Goal: Information Seeking & Learning: Learn about a topic

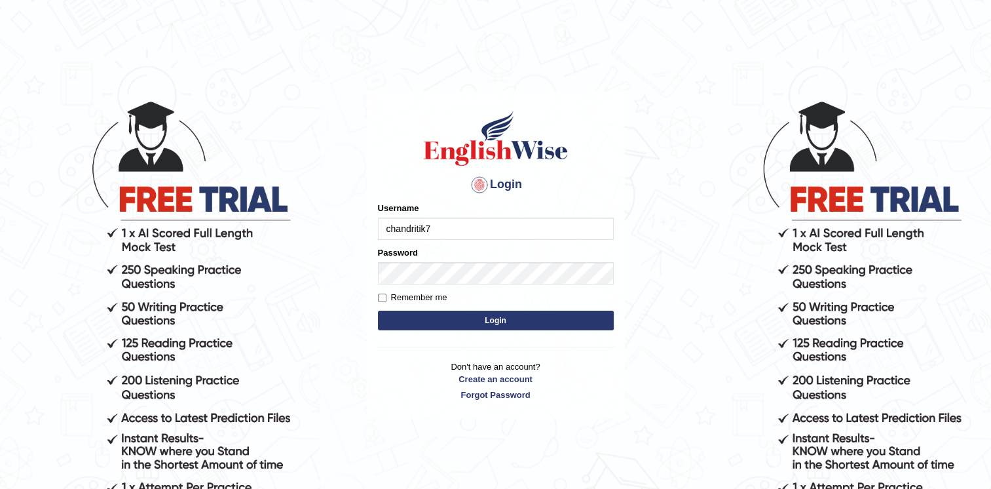
click at [424, 320] on button "Login" at bounding box center [496, 320] width 236 height 20
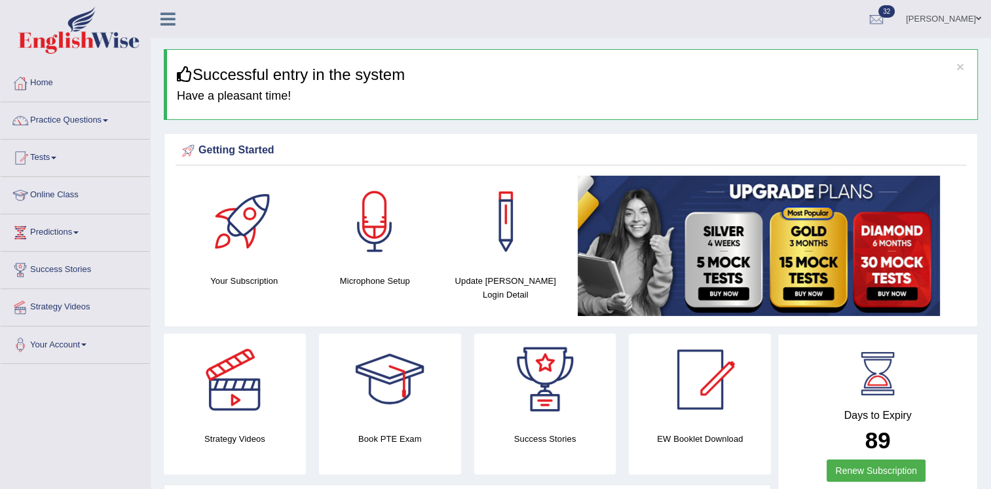
click at [546, 37] on ul "Ritik krishan Toggle navigation Username: chandritik7 Access Type: Online Subsc…" at bounding box center [697, 18] width 588 height 37
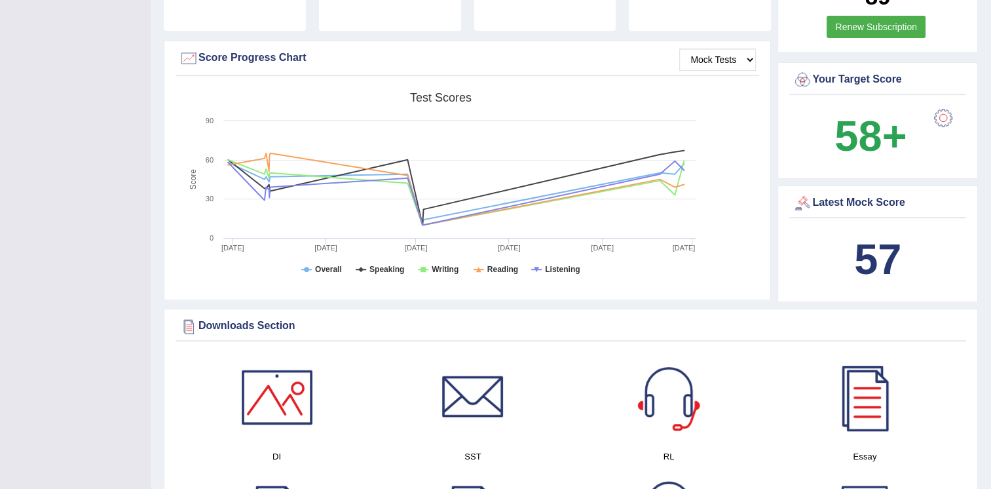
scroll to position [445, 0]
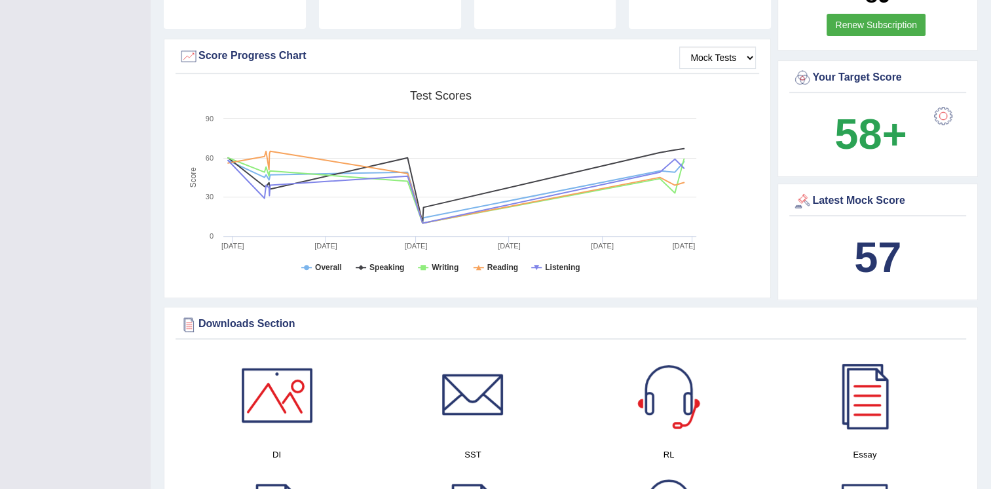
drag, startPoint x: 821, startPoint y: 117, endPoint x: 851, endPoint y: 174, distance: 64.1
click at [821, 117] on span "58+" at bounding box center [871, 134] width 100 height 63
click at [880, 235] on b "57" at bounding box center [877, 257] width 47 height 48
click at [857, 201] on div "Latest Mock Score" at bounding box center [877, 201] width 170 height 20
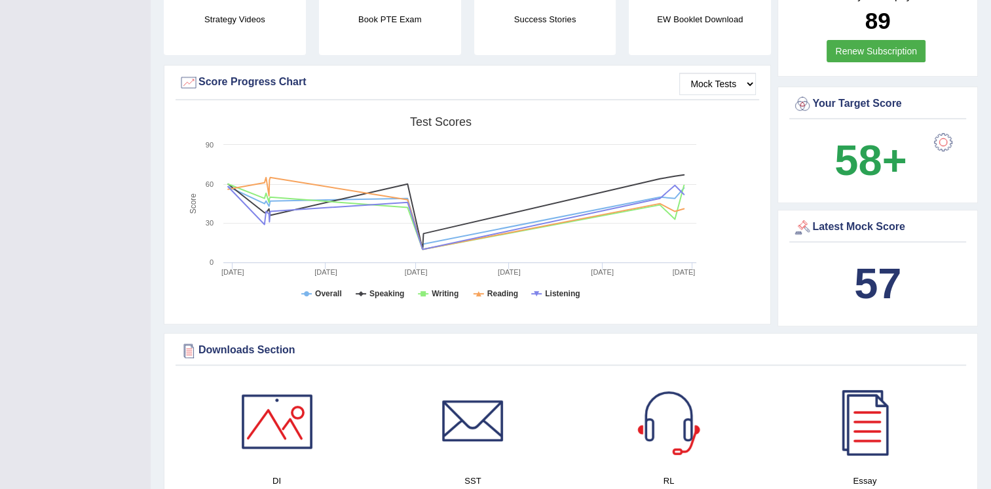
scroll to position [393, 0]
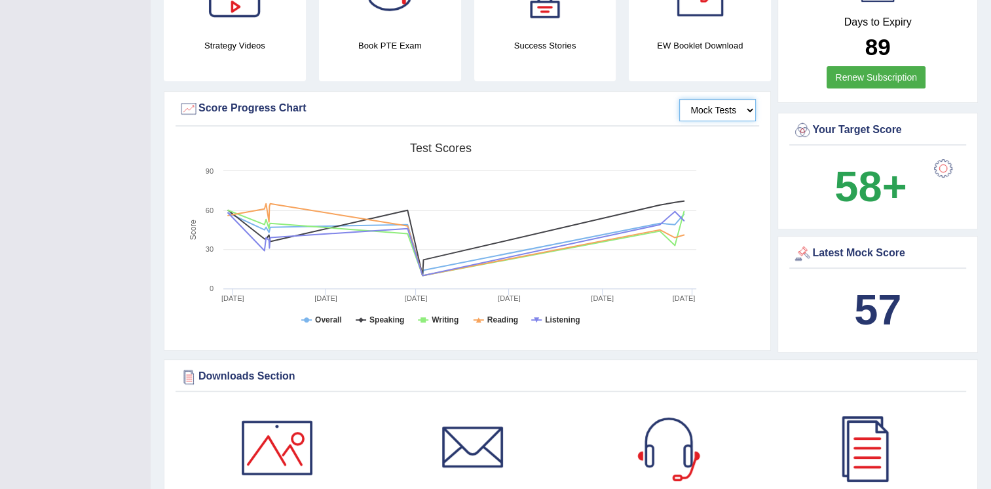
click at [720, 107] on select "Mock Tests" at bounding box center [717, 110] width 77 height 22
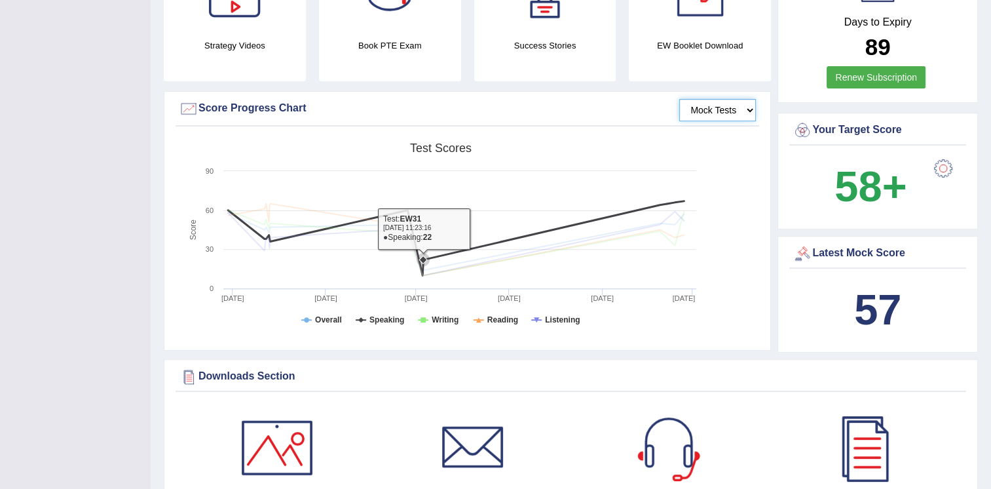
click at [451, 186] on rect at bounding box center [441, 237] width 524 height 203
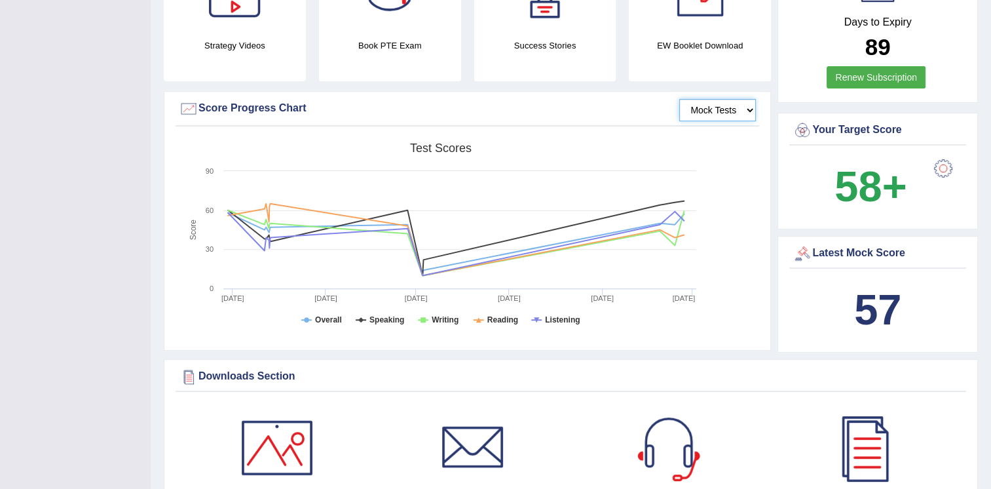
click at [648, 328] on rect at bounding box center [441, 237] width 524 height 203
click at [506, 139] on rect at bounding box center [441, 237] width 524 height 203
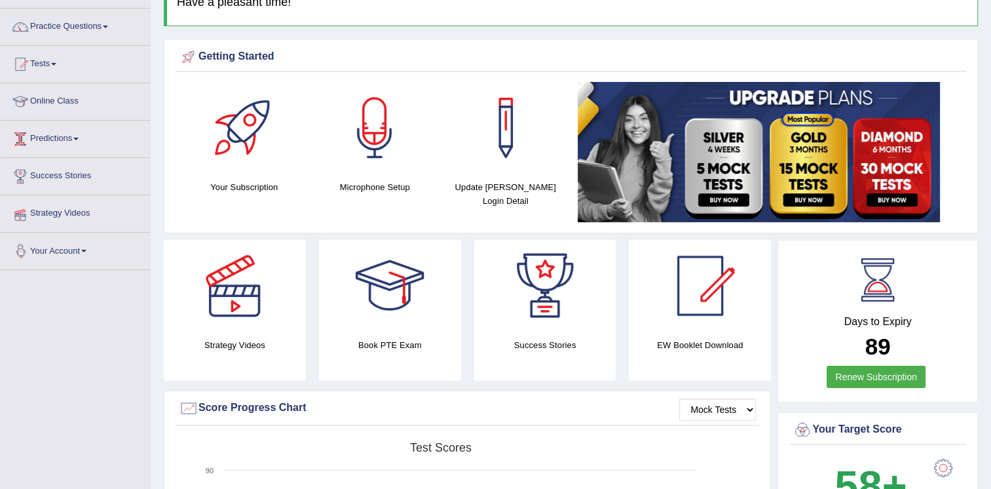
scroll to position [0, 0]
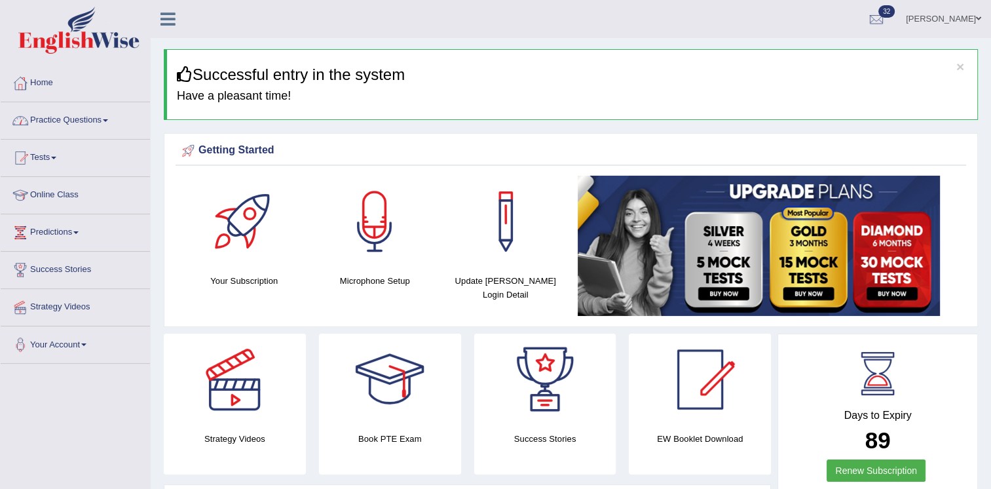
click at [47, 159] on link "Tests" at bounding box center [75, 155] width 149 height 33
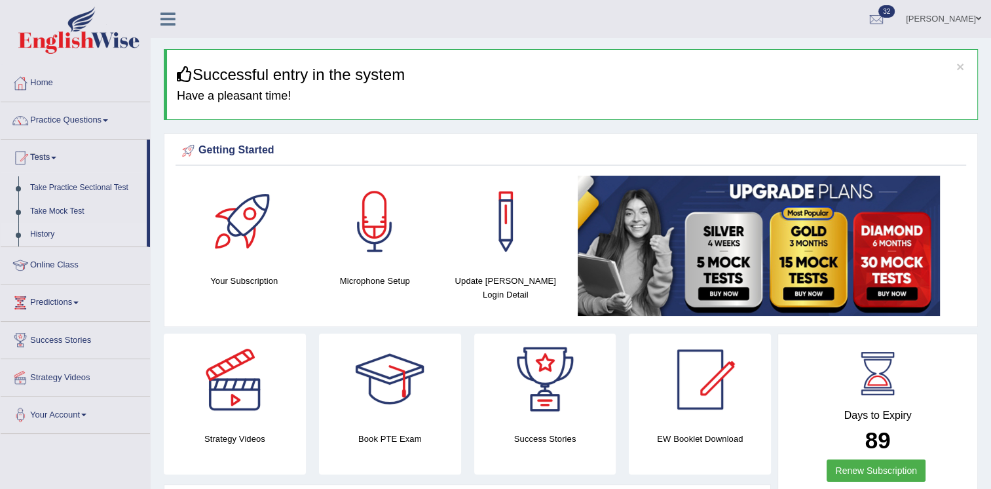
click at [46, 232] on link "History" at bounding box center [85, 235] width 122 height 24
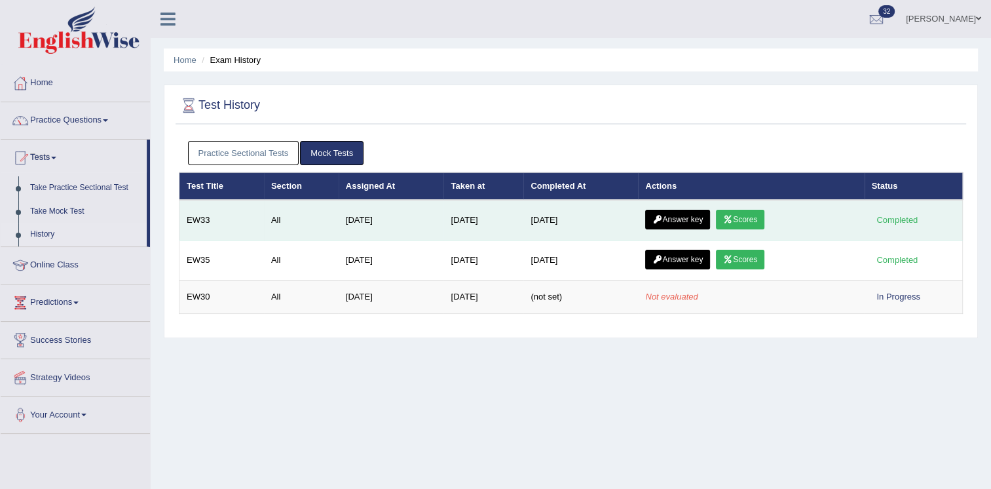
click at [680, 215] on link "Answer key" at bounding box center [677, 220] width 65 height 20
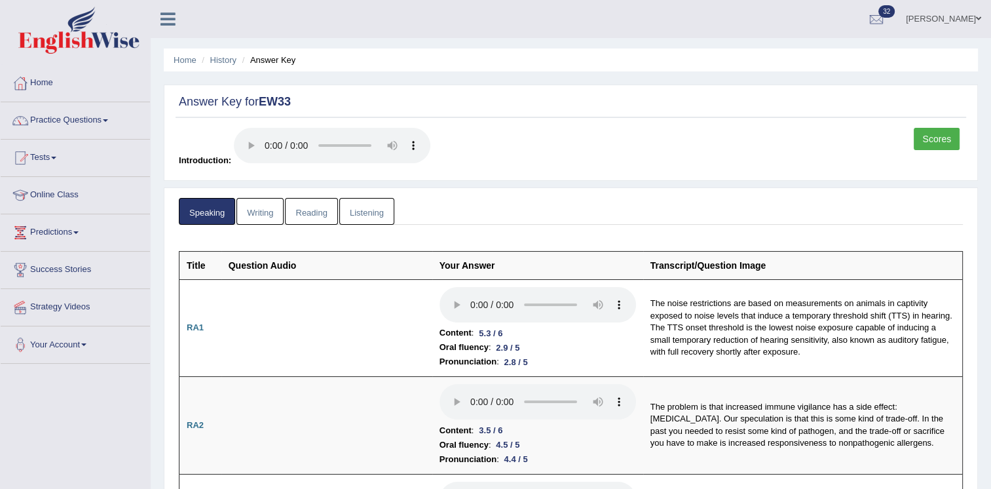
click at [71, 162] on link "Tests" at bounding box center [75, 155] width 149 height 33
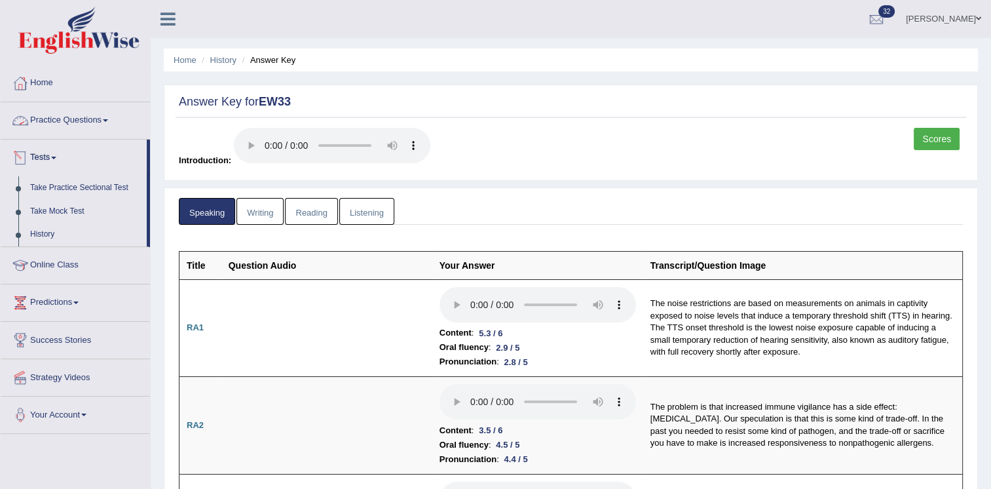
click at [54, 109] on link "Practice Questions" at bounding box center [75, 118] width 149 height 33
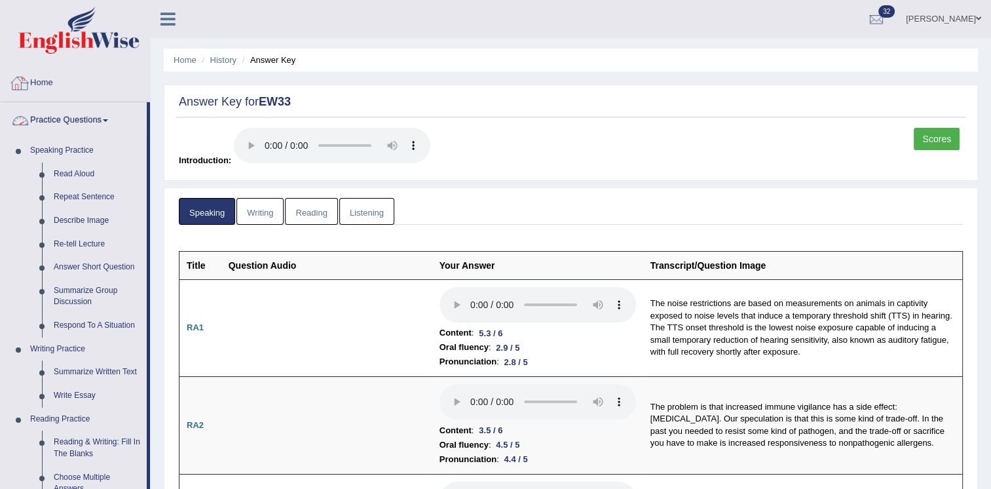
click at [105, 88] on link "Home" at bounding box center [75, 81] width 149 height 33
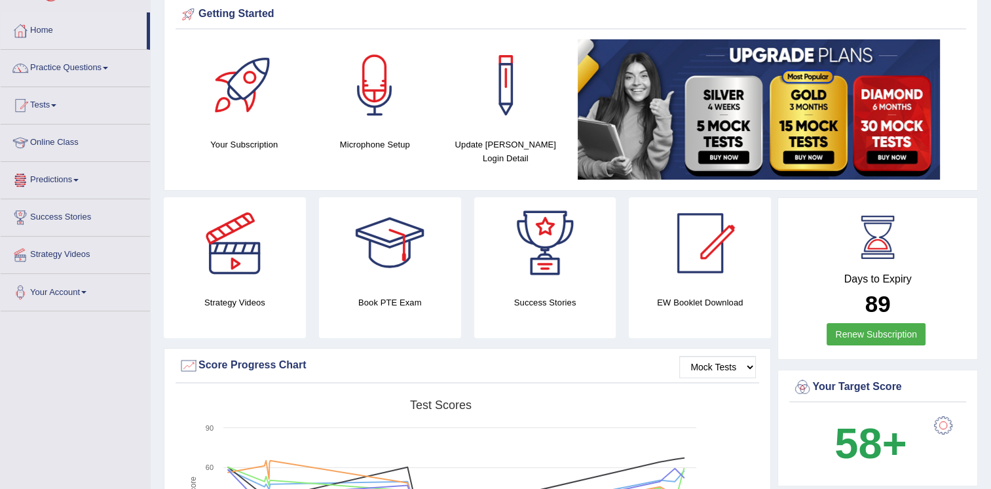
click at [65, 150] on link "Online Class" at bounding box center [75, 140] width 149 height 33
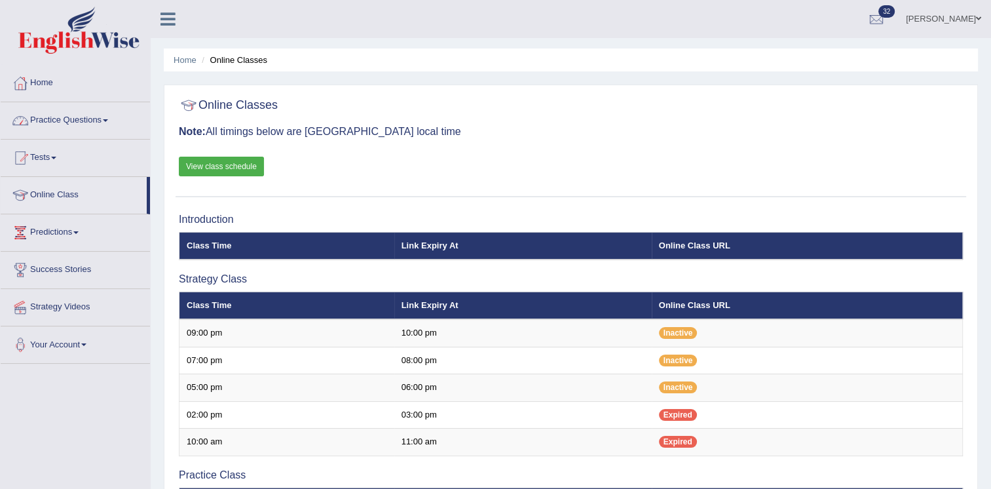
click at [612, 93] on div at bounding box center [571, 105] width 784 height 27
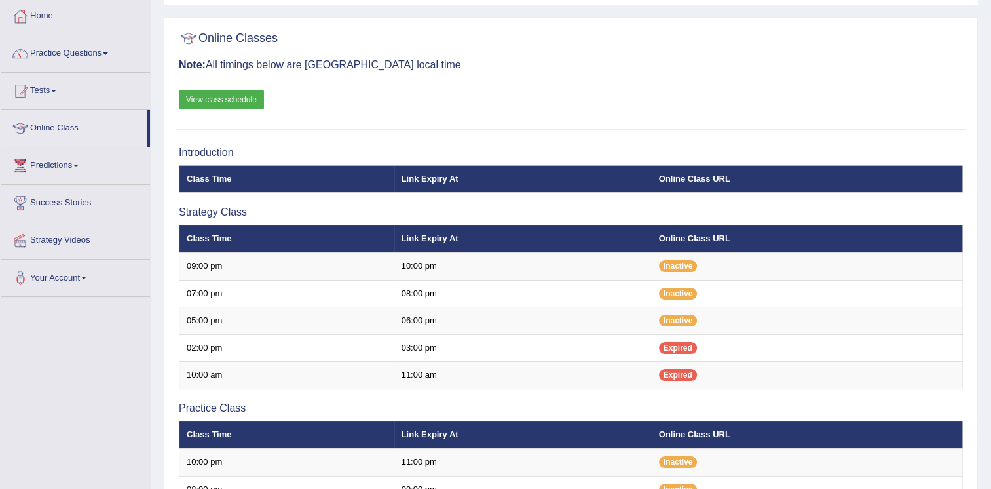
scroll to position [41, 0]
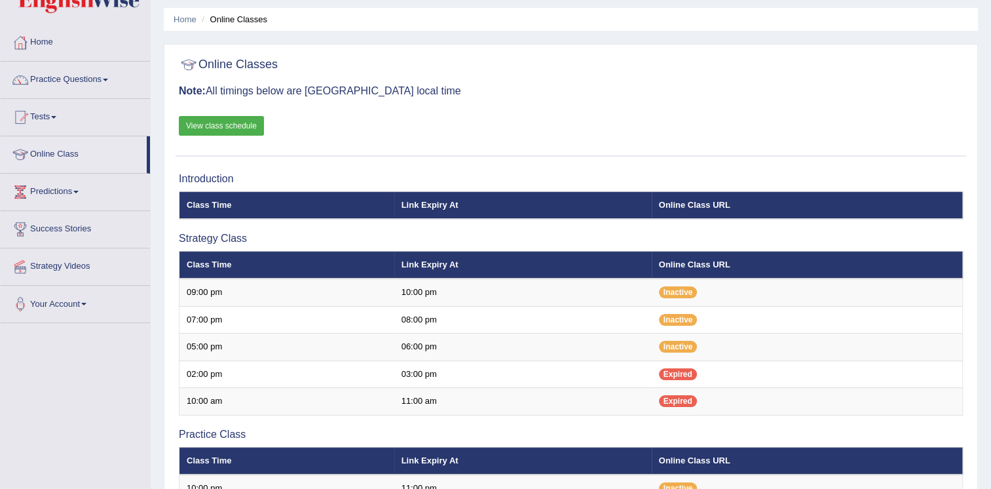
click at [241, 131] on link "View class schedule" at bounding box center [221, 126] width 85 height 20
click at [45, 190] on link "Predictions" at bounding box center [75, 190] width 149 height 33
click at [41, 222] on link "Latest Predictions" at bounding box center [85, 222] width 122 height 24
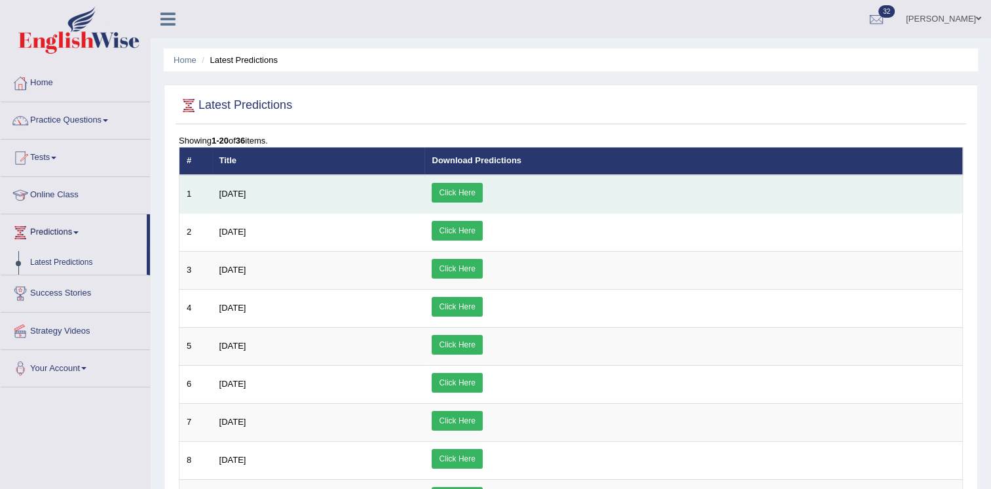
click at [482, 195] on link "Click Here" at bounding box center [457, 193] width 50 height 20
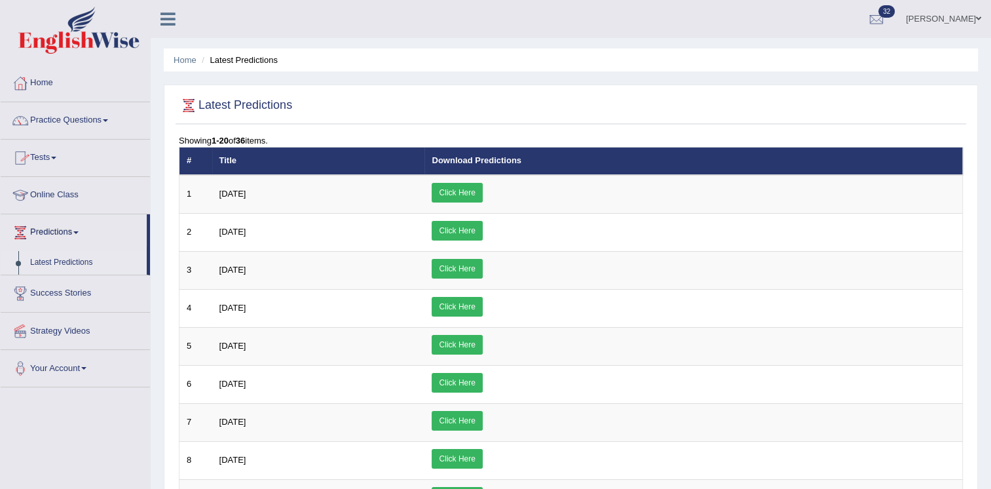
click at [52, 161] on link "Tests" at bounding box center [75, 155] width 149 height 33
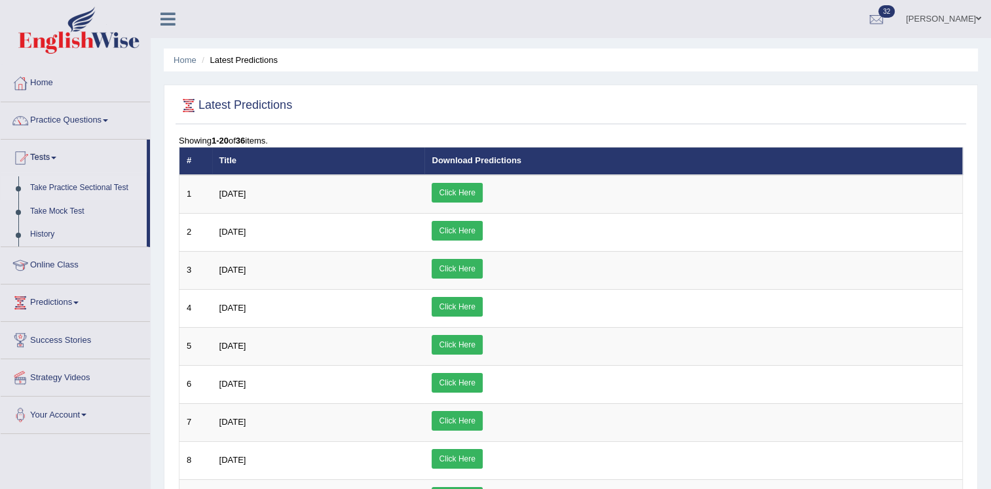
click at [79, 188] on link "Take Practice Sectional Test" at bounding box center [85, 188] width 122 height 24
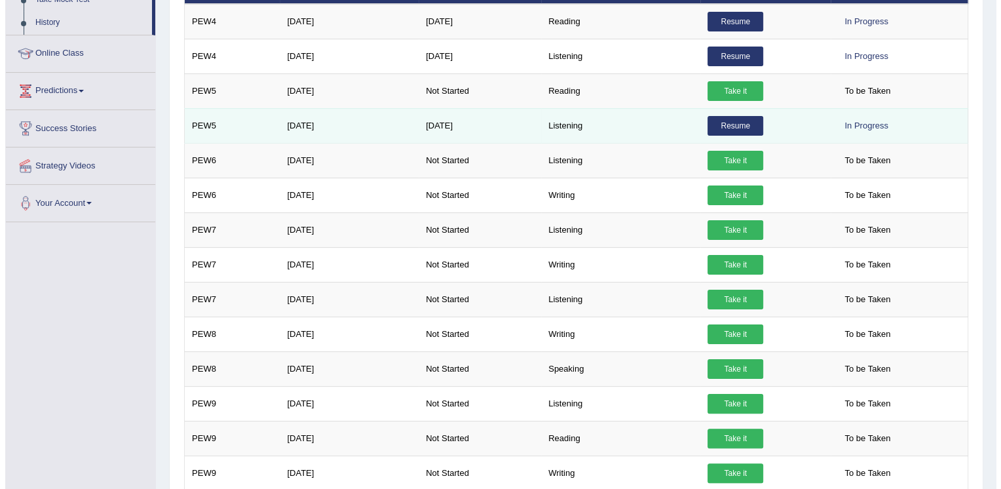
scroll to position [236, 0]
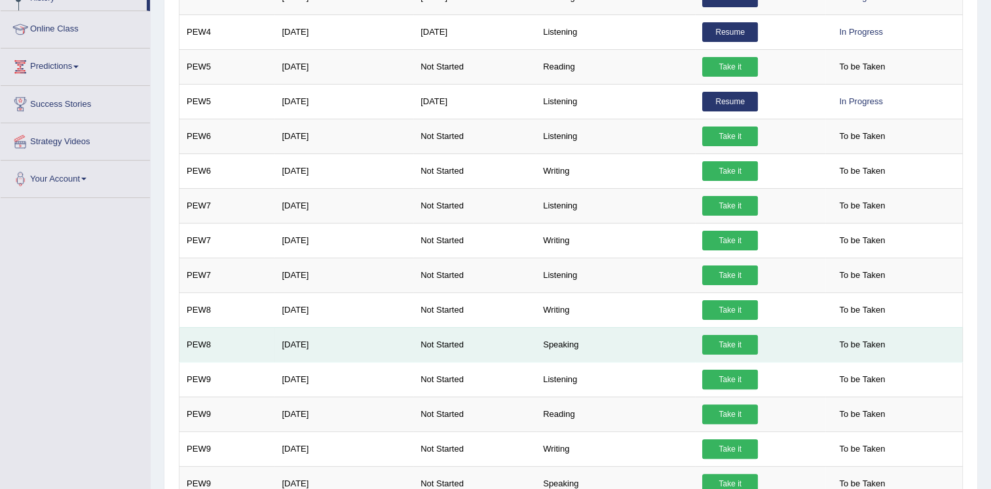
click at [716, 339] on link "Take it" at bounding box center [730, 345] width 56 height 20
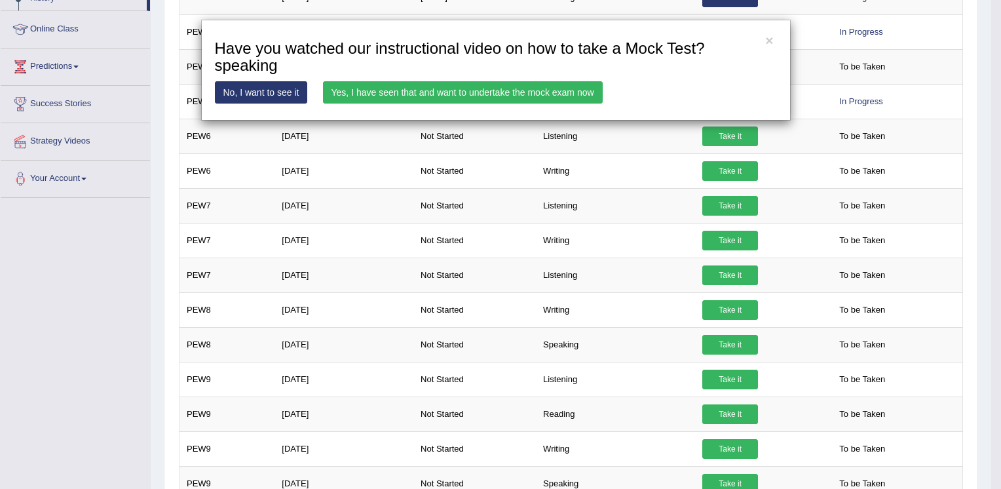
click at [502, 85] on link "Yes, I have seen that and want to undertake the mock exam now" at bounding box center [463, 92] width 280 height 22
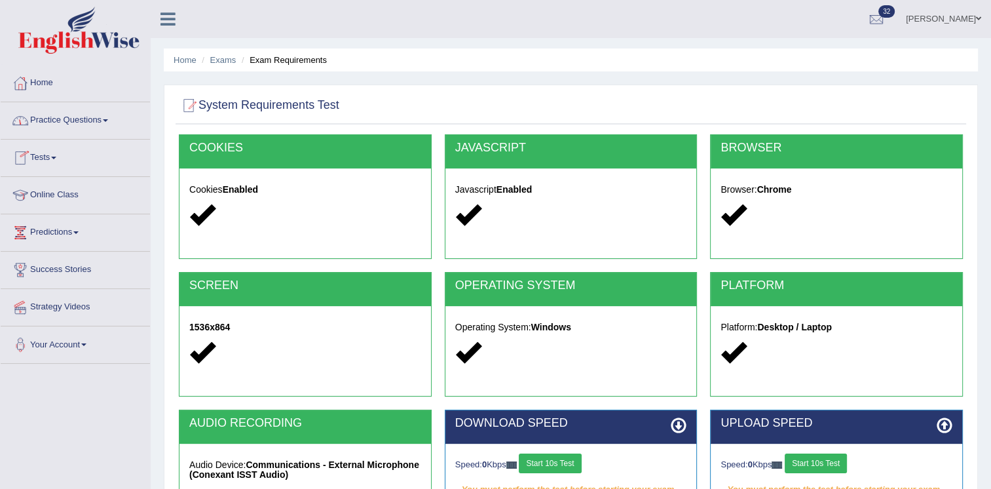
click at [84, 119] on link "Practice Questions" at bounding box center [75, 118] width 149 height 33
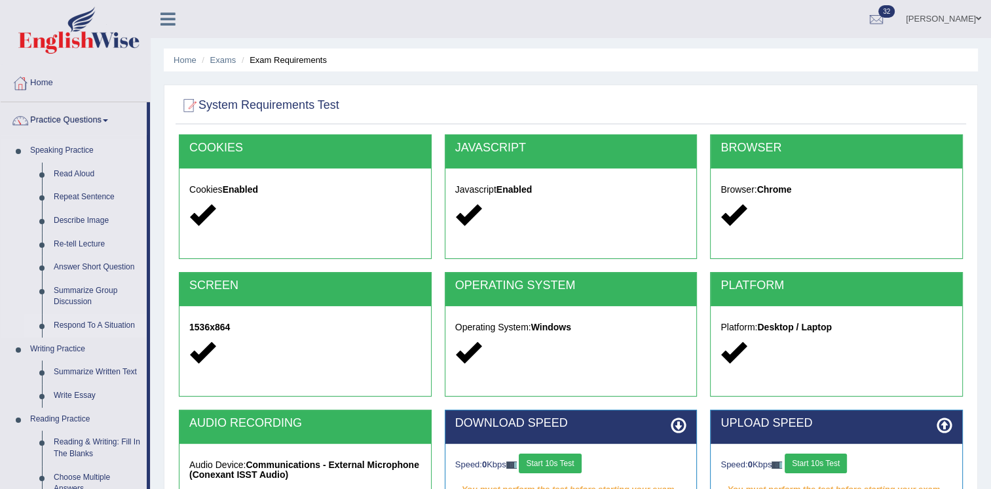
click at [102, 318] on link "Respond To A Situation" at bounding box center [97, 326] width 99 height 24
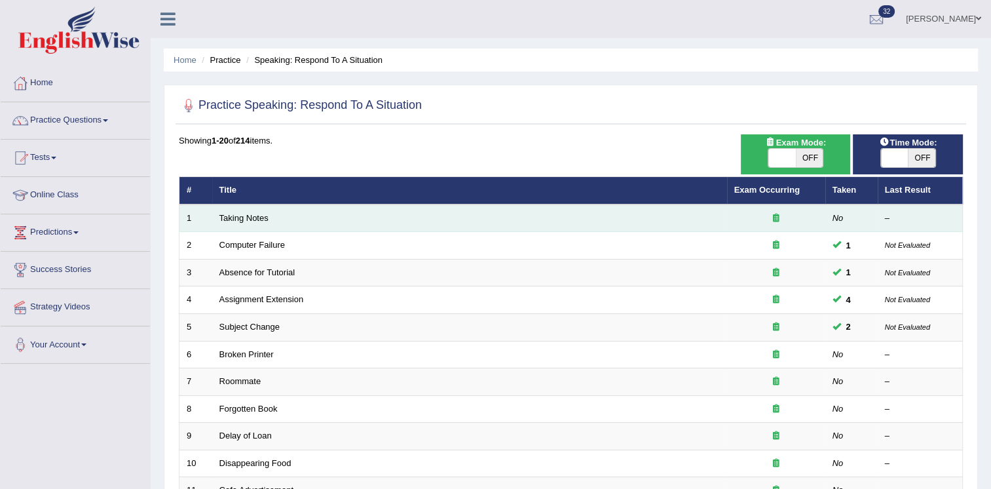
click at [512, 223] on td "Taking Notes" at bounding box center [469, 218] width 515 height 28
click at [237, 215] on link "Taking Notes" at bounding box center [243, 218] width 49 height 10
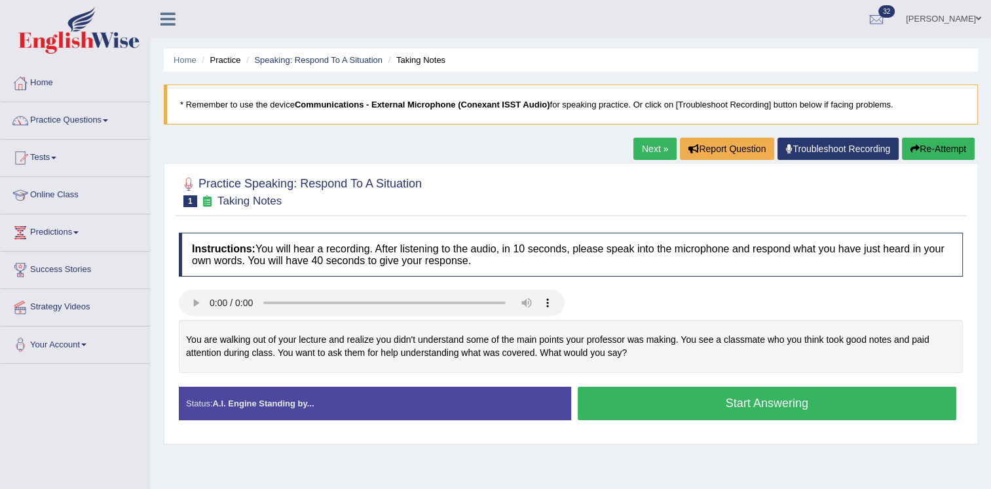
click at [623, 396] on button "Start Answering" at bounding box center [767, 402] width 379 height 33
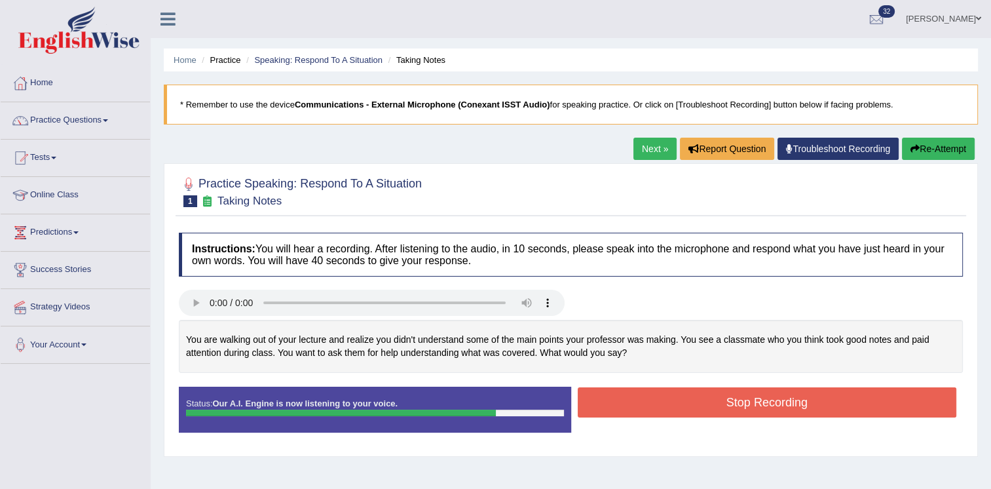
click at [623, 396] on button "Stop Recording" at bounding box center [767, 402] width 379 height 30
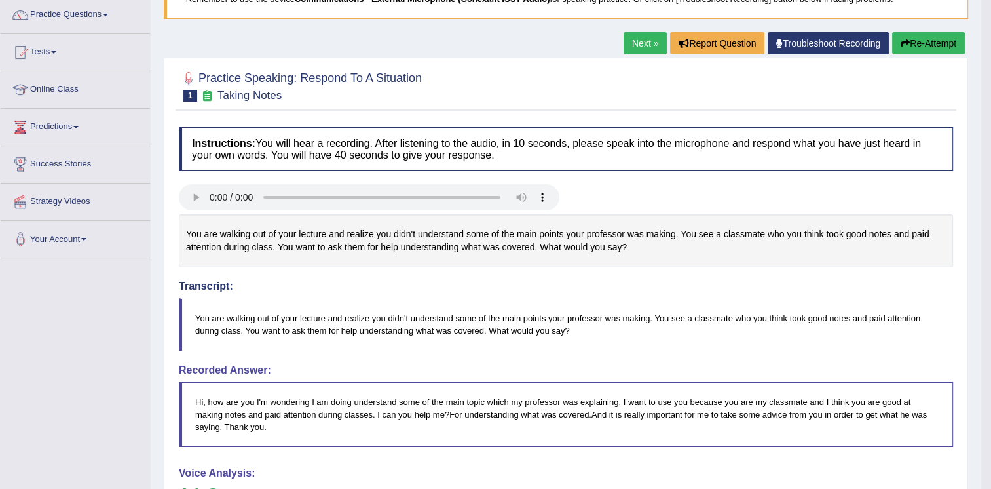
scroll to position [105, 0]
click at [629, 37] on link "Next »" at bounding box center [644, 44] width 43 height 22
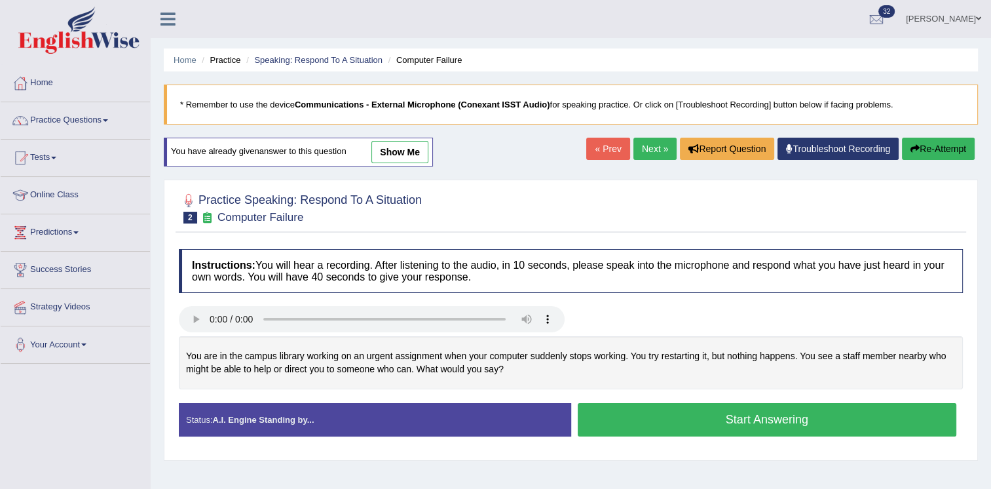
click at [631, 411] on button "Start Answering" at bounding box center [767, 419] width 379 height 33
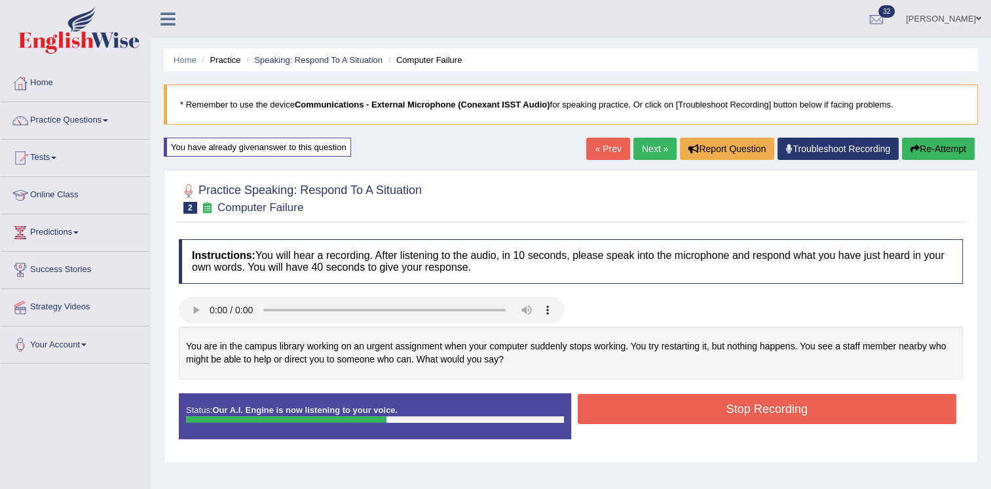
click at [631, 411] on button "Stop Recording" at bounding box center [767, 409] width 379 height 30
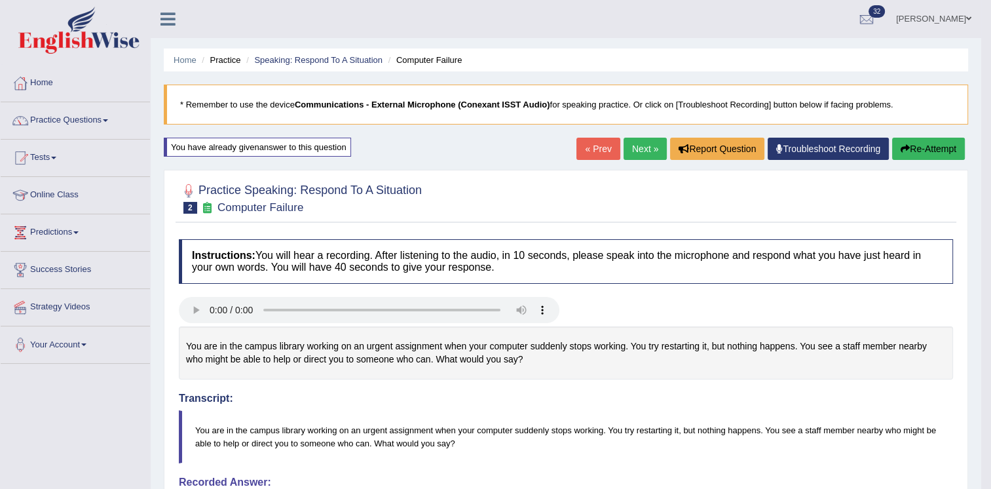
click at [631, 156] on link "Next »" at bounding box center [644, 149] width 43 height 22
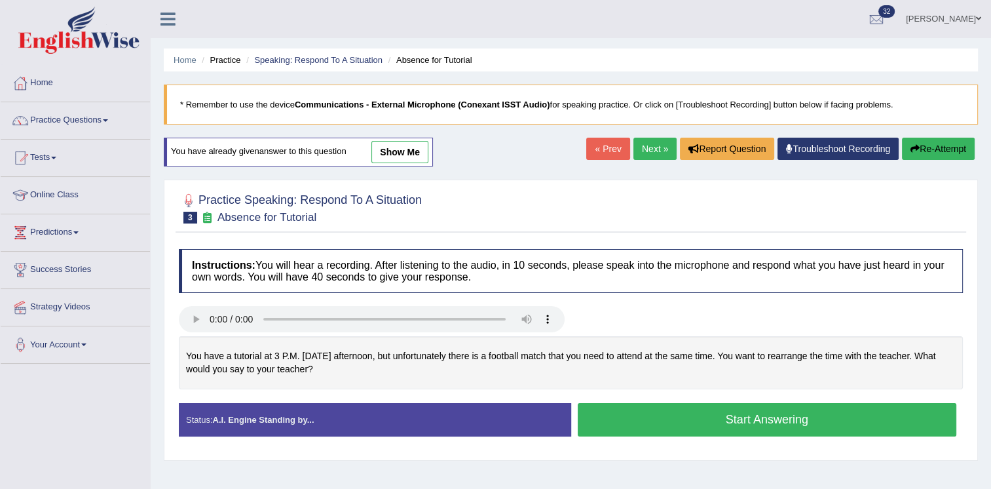
click at [720, 424] on button "Start Answering" at bounding box center [767, 419] width 379 height 33
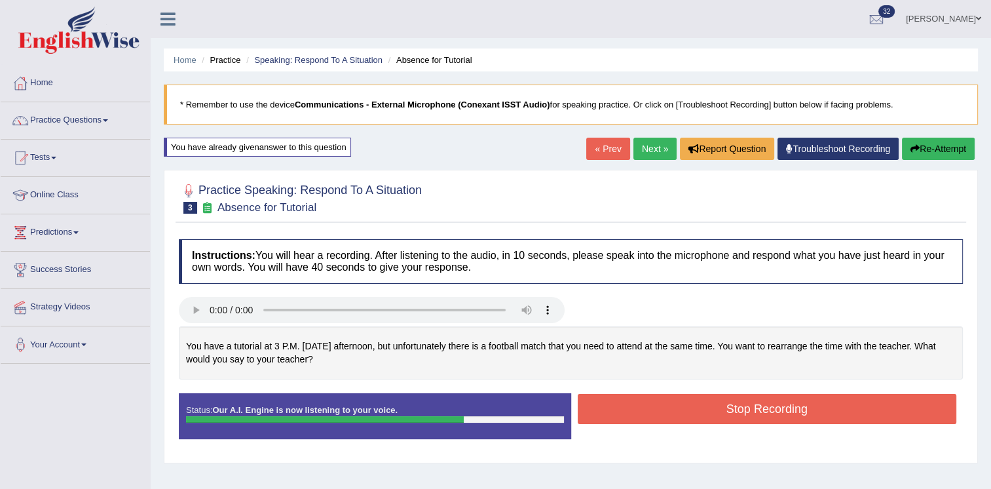
click at [775, 417] on button "Stop Recording" at bounding box center [767, 409] width 379 height 30
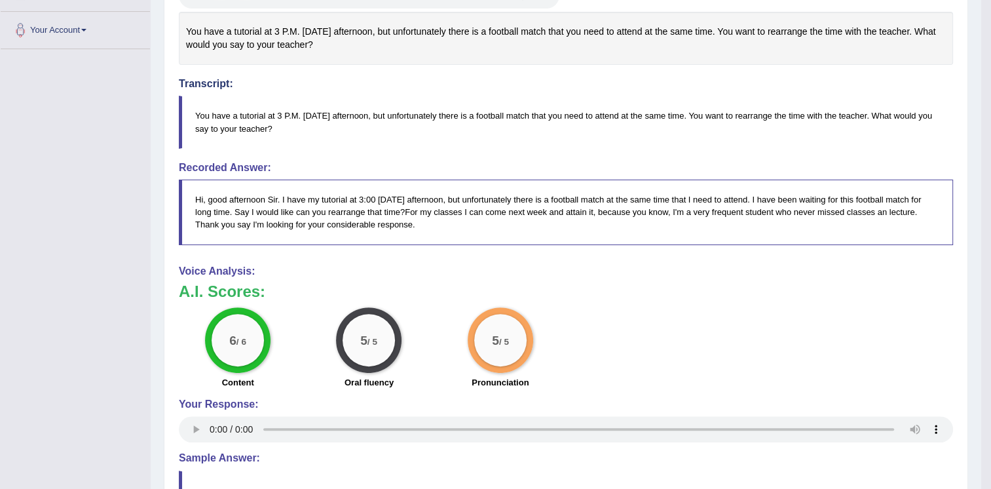
scroll to position [341, 0]
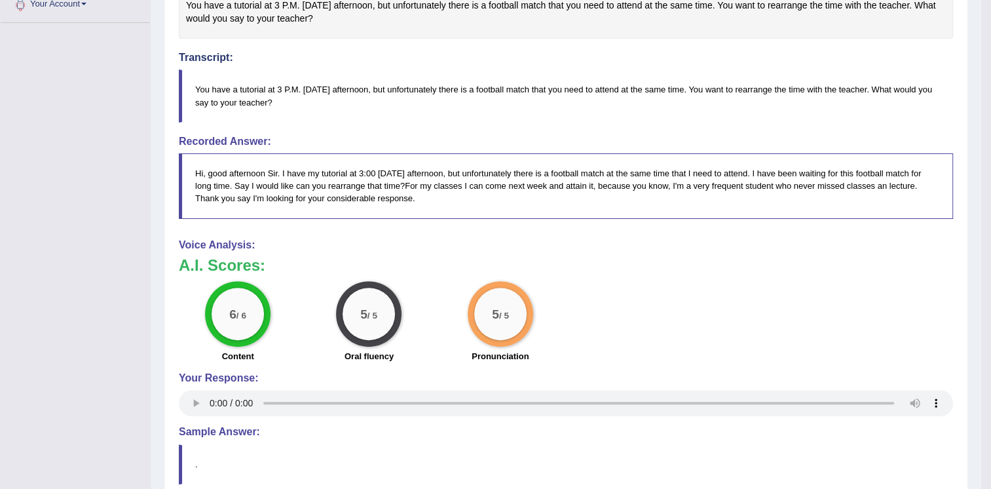
click at [527, 383] on div "Your Response:" at bounding box center [566, 396] width 774 height 48
click at [286, 187] on blockquote "Hi, good afternoon Sir. I have my tutorial at 3:00 on Monday afternoon, but unf…" at bounding box center [566, 185] width 774 height 65
drag, startPoint x: 536, startPoint y: 188, endPoint x: 663, endPoint y: 172, distance: 128.0
click at [663, 172] on blockquote "Hi, good afternoon Sir. I have my tutorial at 3:00 on Monday afternoon, but unf…" at bounding box center [566, 185] width 774 height 65
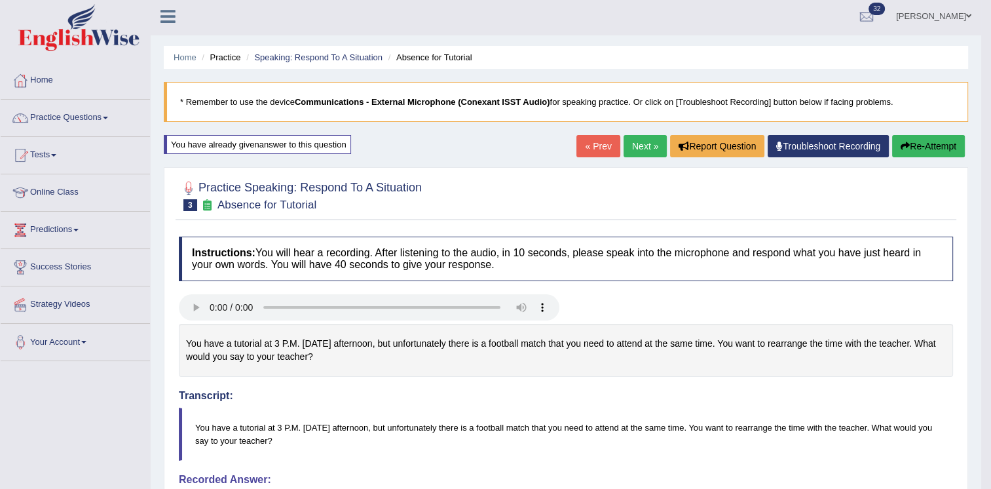
scroll to position [0, 0]
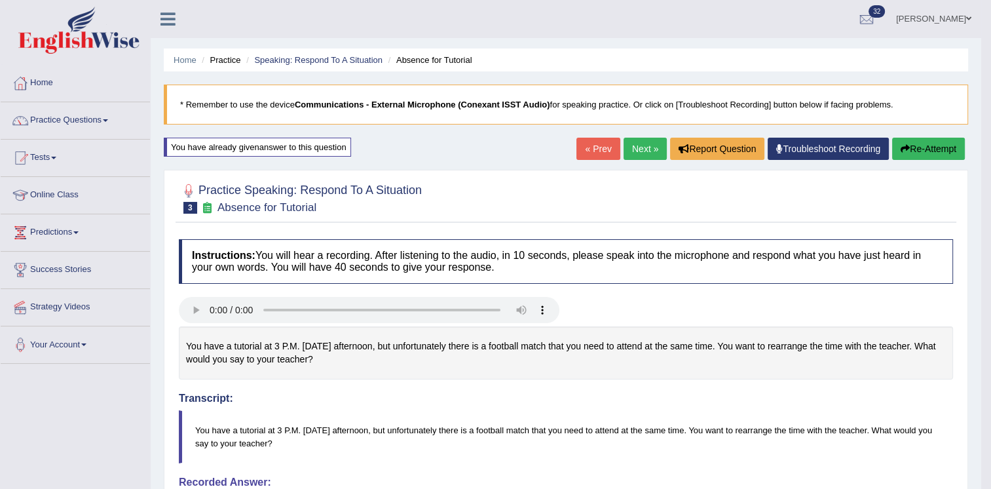
click at [636, 156] on link "Next »" at bounding box center [644, 149] width 43 height 22
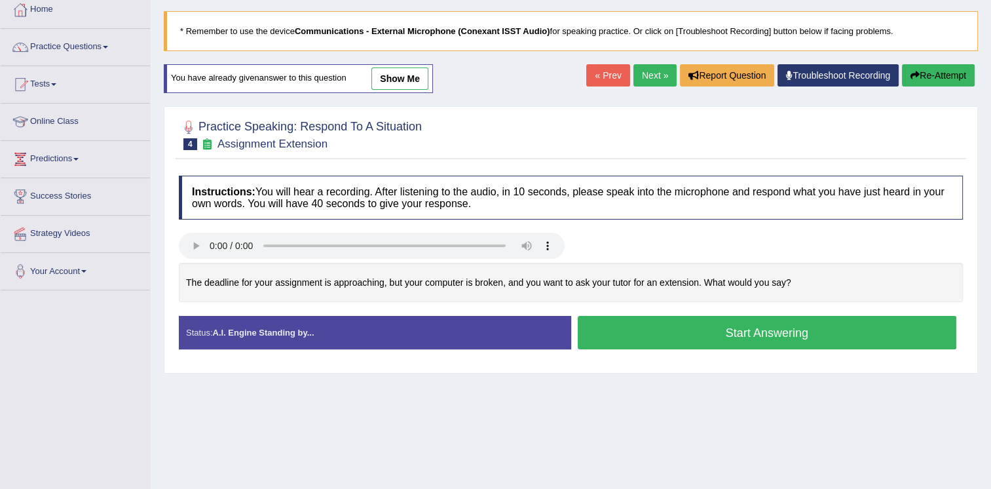
scroll to position [79, 0]
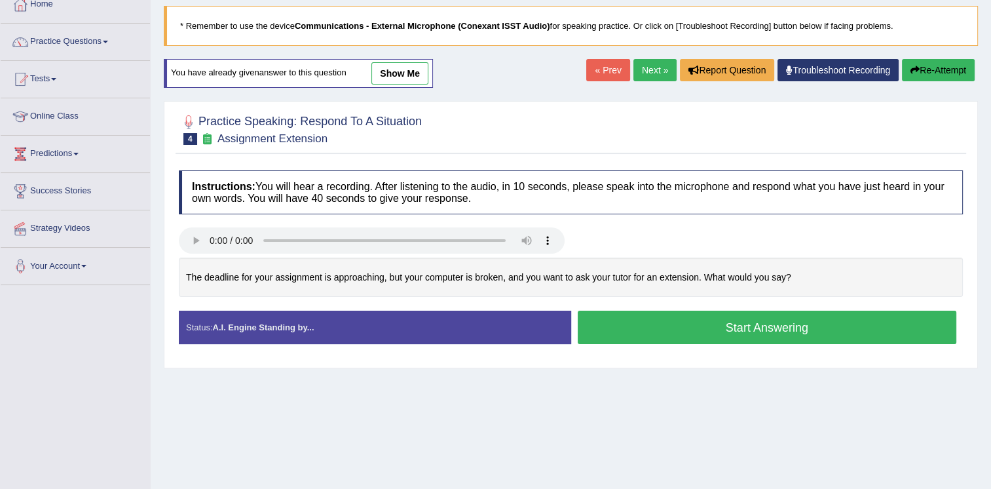
click at [655, 322] on button "Start Answering" at bounding box center [767, 326] width 379 height 33
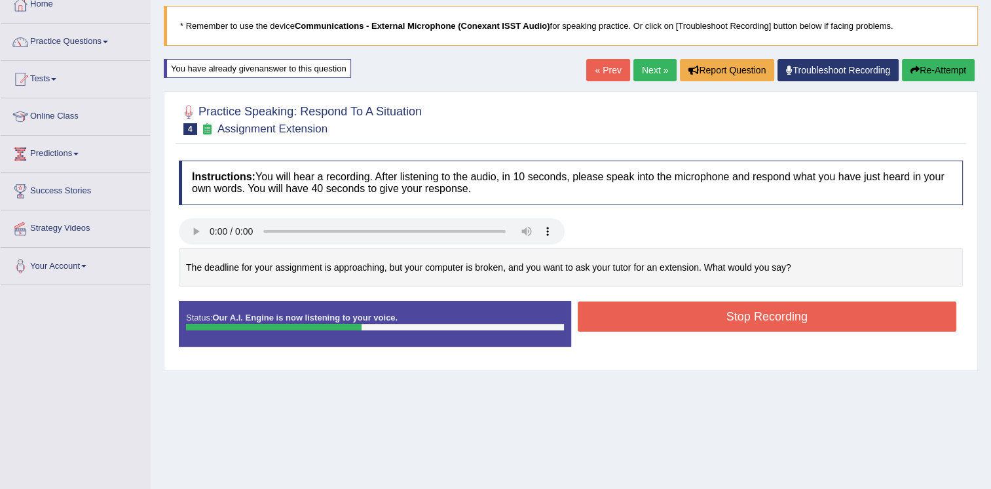
click at [655, 322] on button "Stop Recording" at bounding box center [767, 316] width 379 height 30
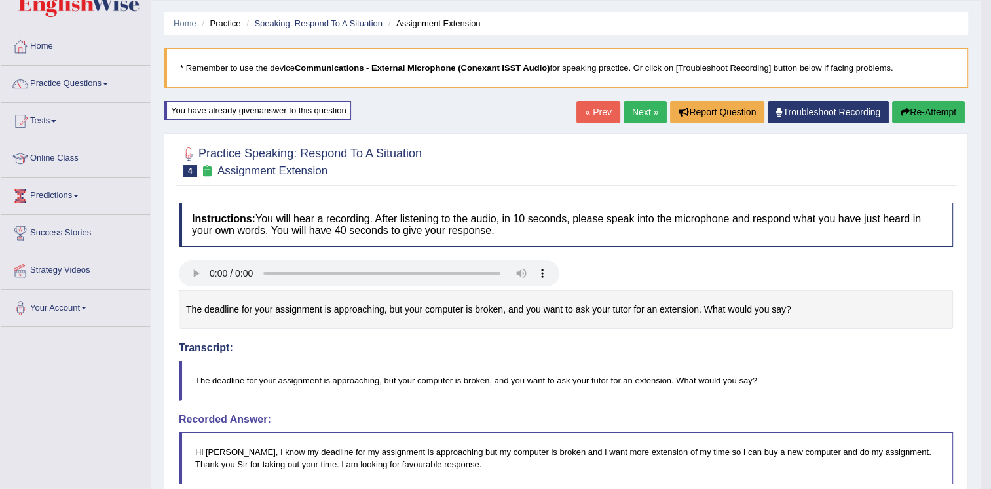
scroll to position [0, 0]
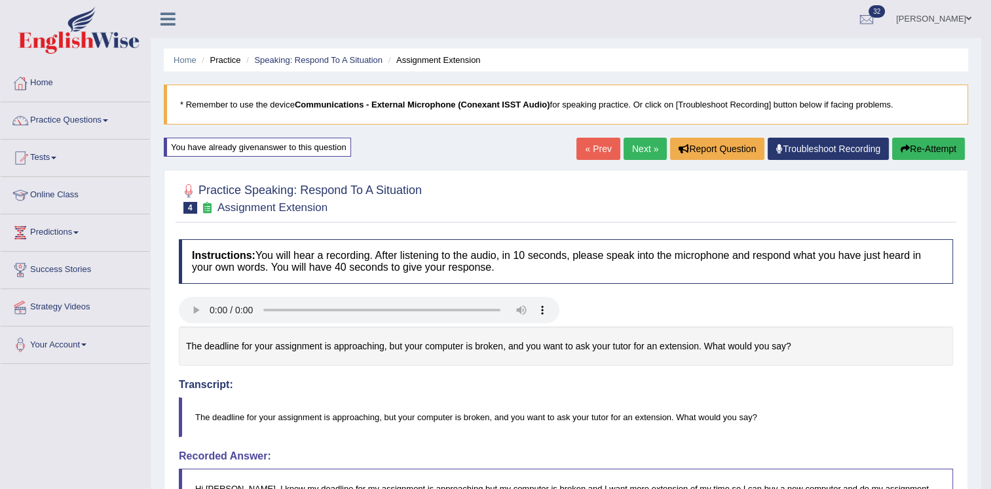
click at [912, 145] on button "Re-Attempt" at bounding box center [928, 149] width 73 height 22
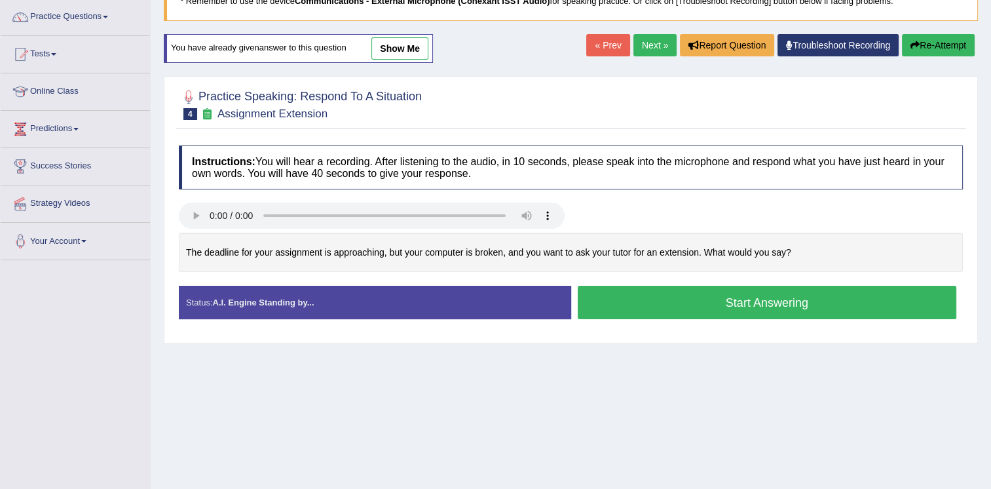
scroll to position [105, 0]
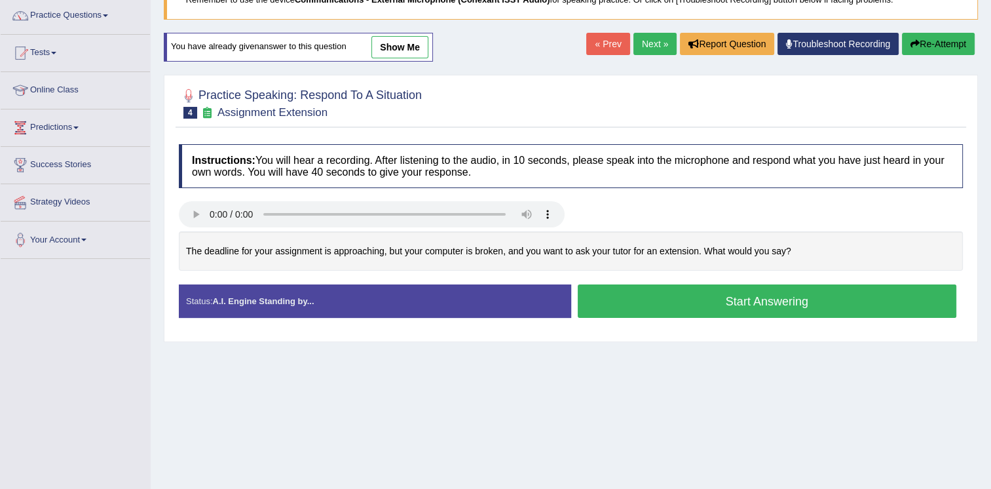
click at [608, 292] on button "Start Answering" at bounding box center [767, 300] width 379 height 33
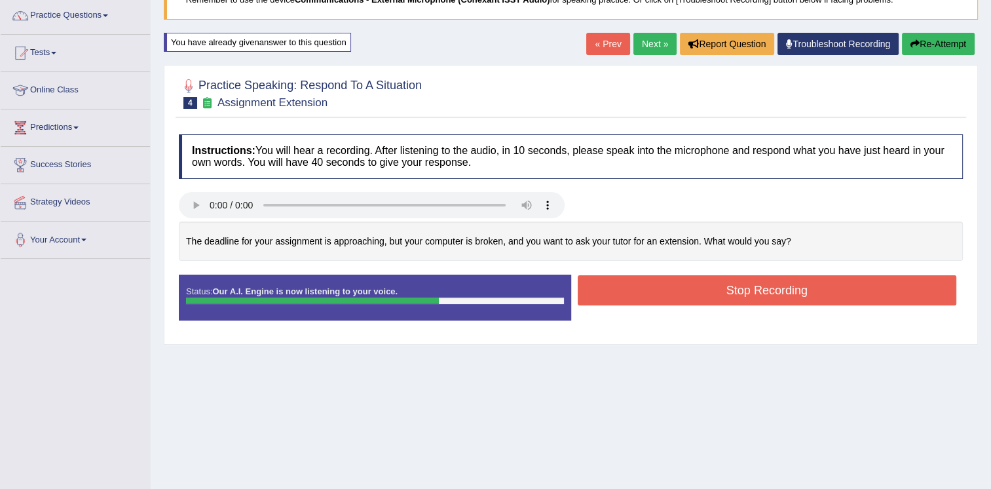
click at [608, 292] on button "Stop Recording" at bounding box center [767, 290] width 379 height 30
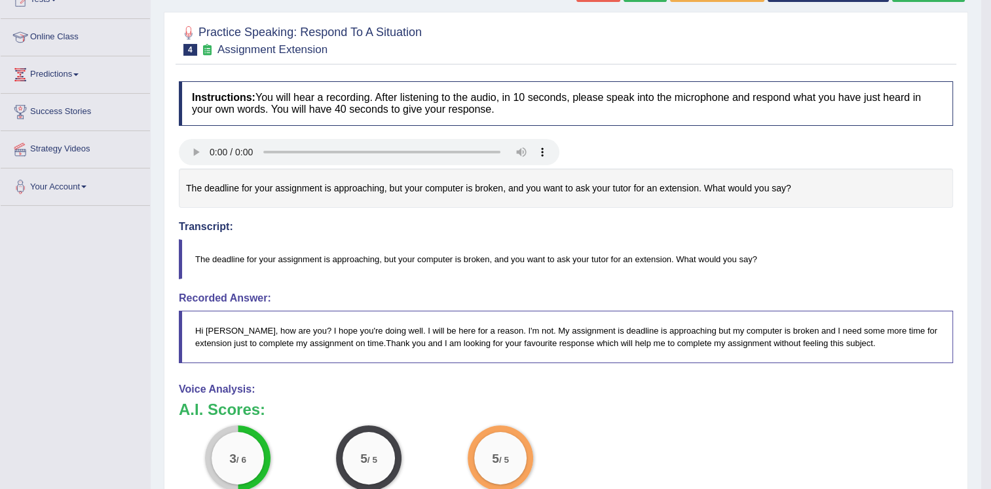
scroll to position [157, 0]
click at [595, 23] on div at bounding box center [566, 40] width 774 height 40
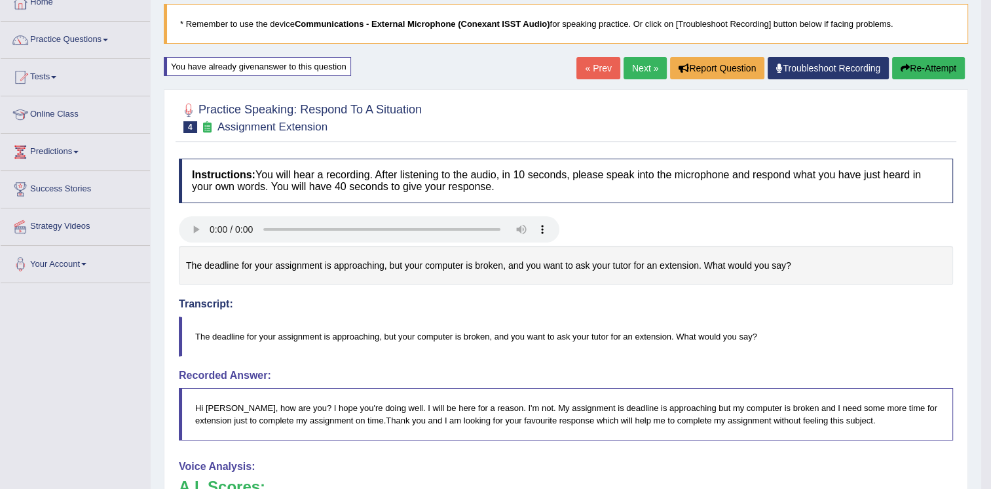
scroll to position [79, 0]
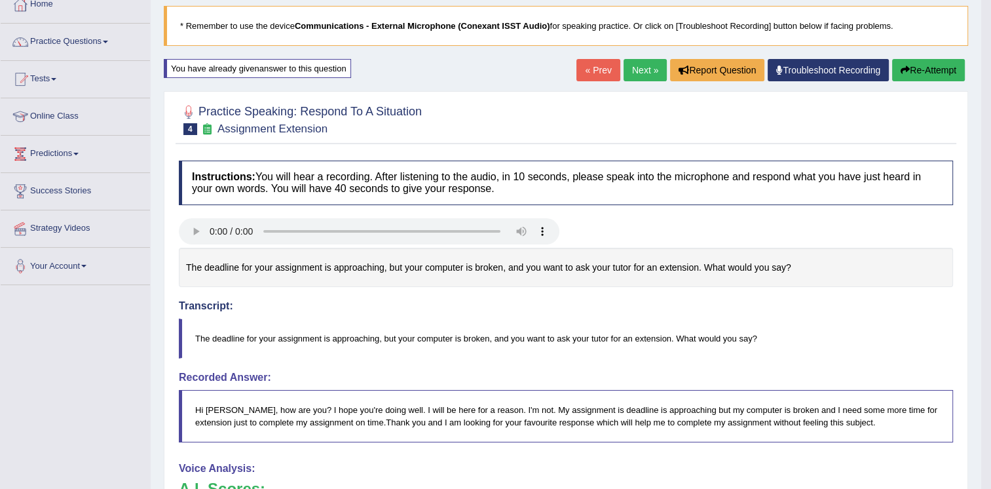
click at [642, 62] on link "Next »" at bounding box center [644, 70] width 43 height 22
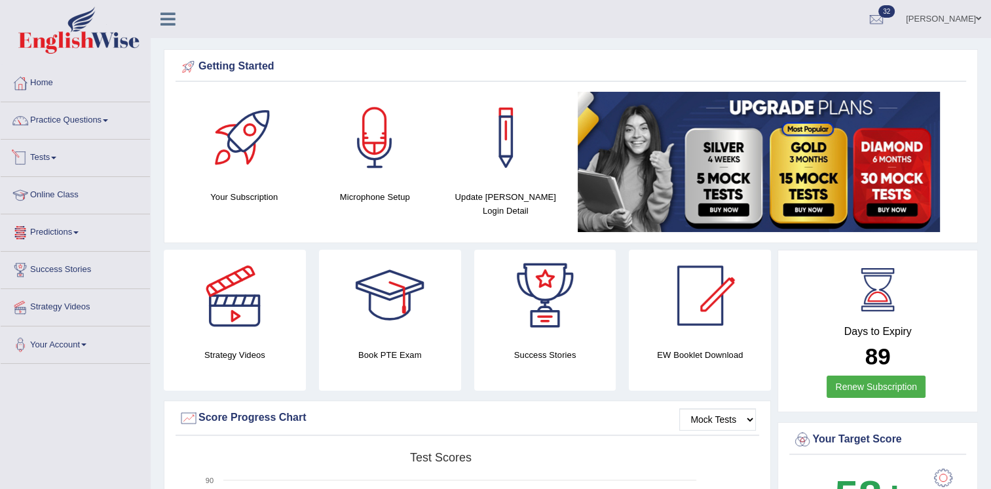
click at [37, 164] on link "Tests" at bounding box center [75, 155] width 149 height 33
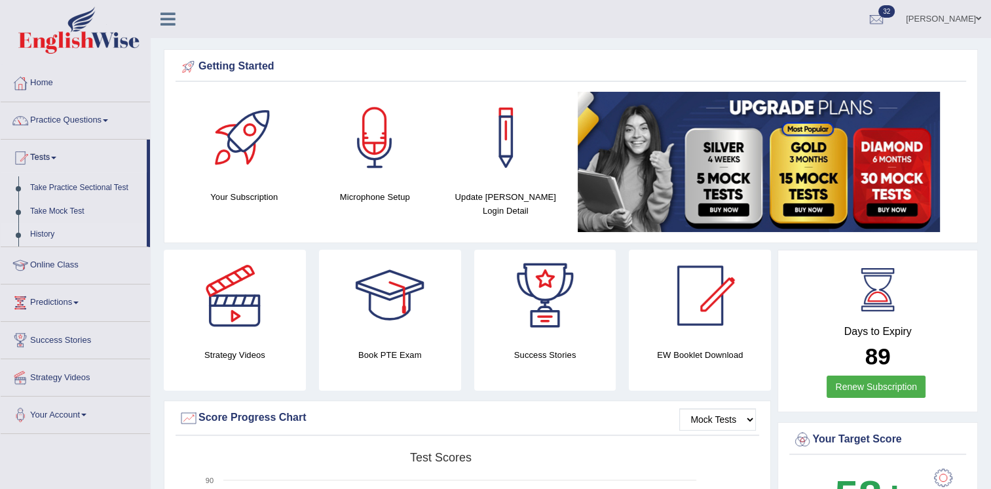
click at [52, 226] on link "History" at bounding box center [85, 235] width 122 height 24
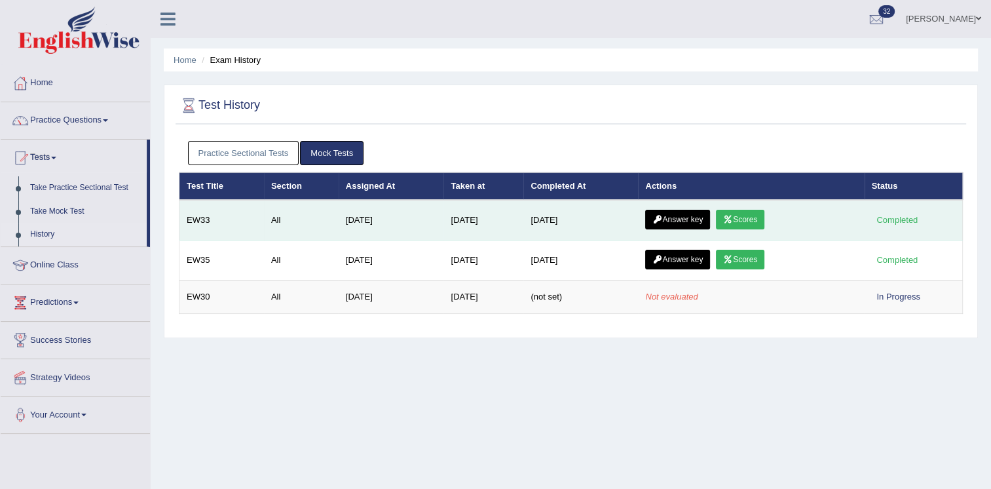
click at [670, 215] on link "Answer key" at bounding box center [677, 220] width 65 height 20
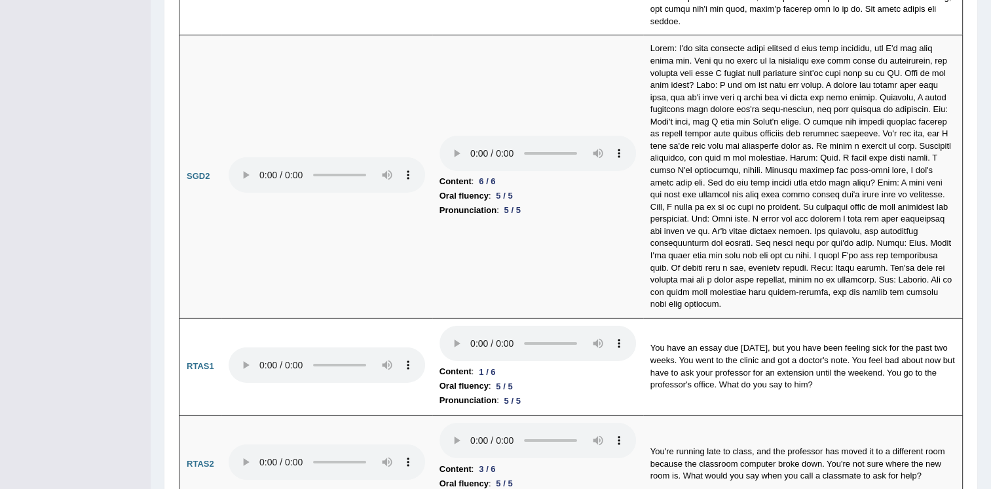
scroll to position [4278, 0]
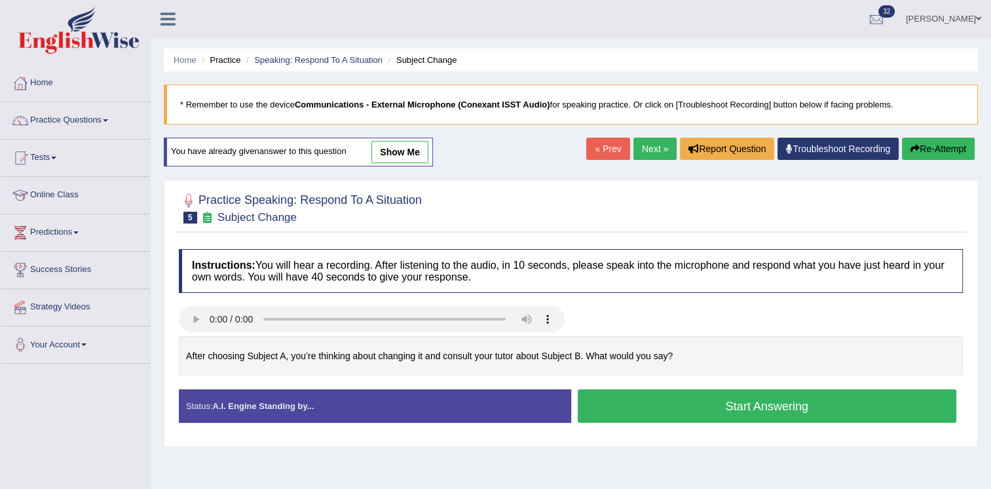
click at [652, 397] on button "Start Answering" at bounding box center [767, 405] width 379 height 33
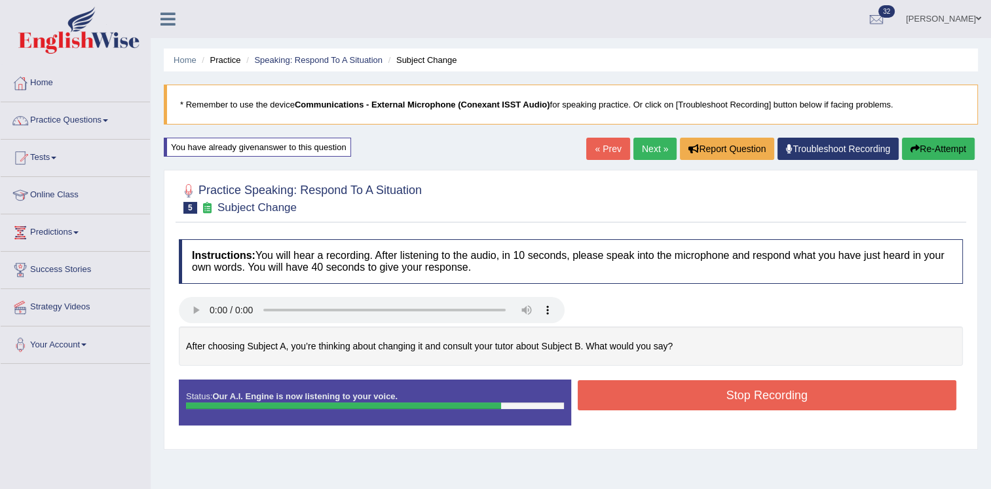
click at [652, 397] on button "Stop Recording" at bounding box center [767, 395] width 379 height 30
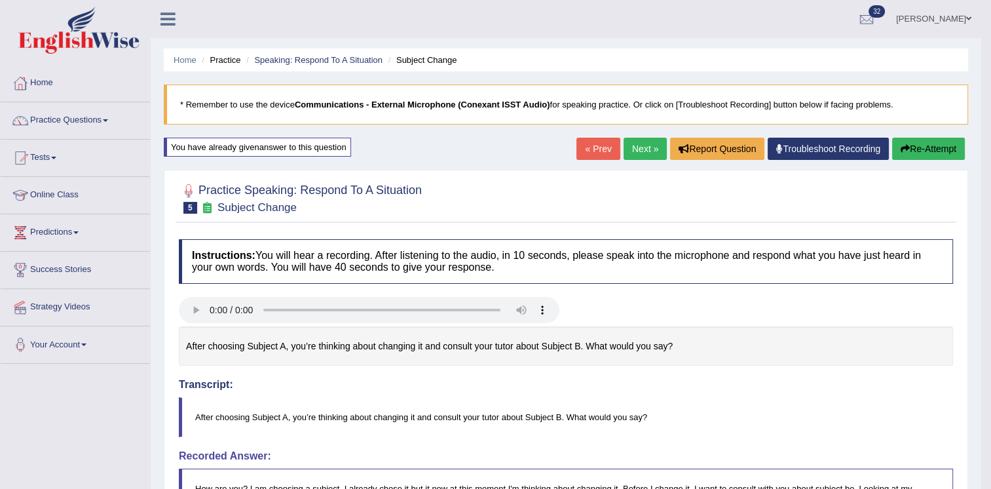
click at [921, 145] on button "Re-Attempt" at bounding box center [928, 149] width 73 height 22
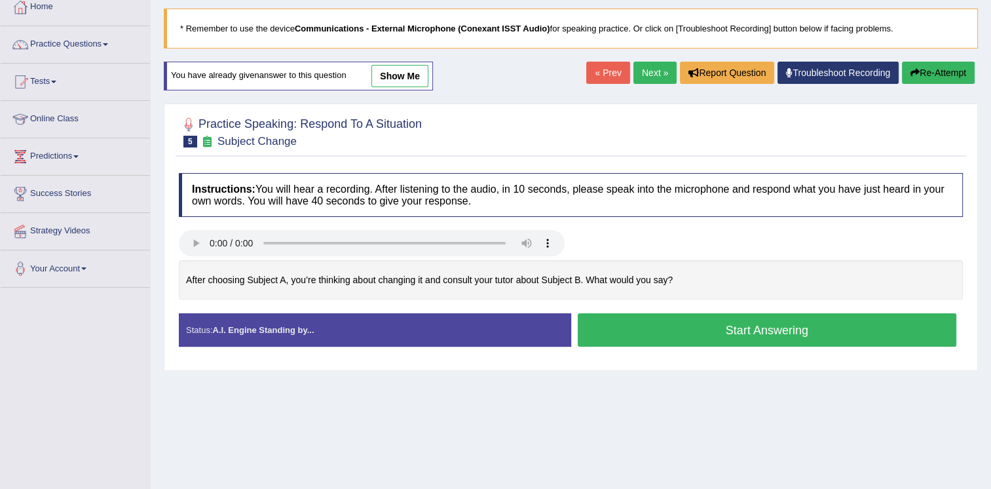
scroll to position [79, 0]
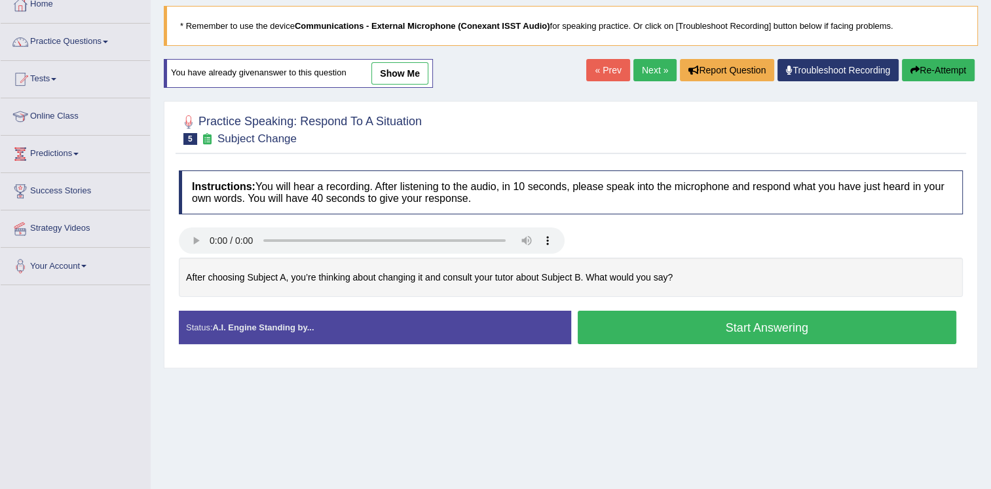
click at [764, 330] on button "Start Answering" at bounding box center [767, 326] width 379 height 33
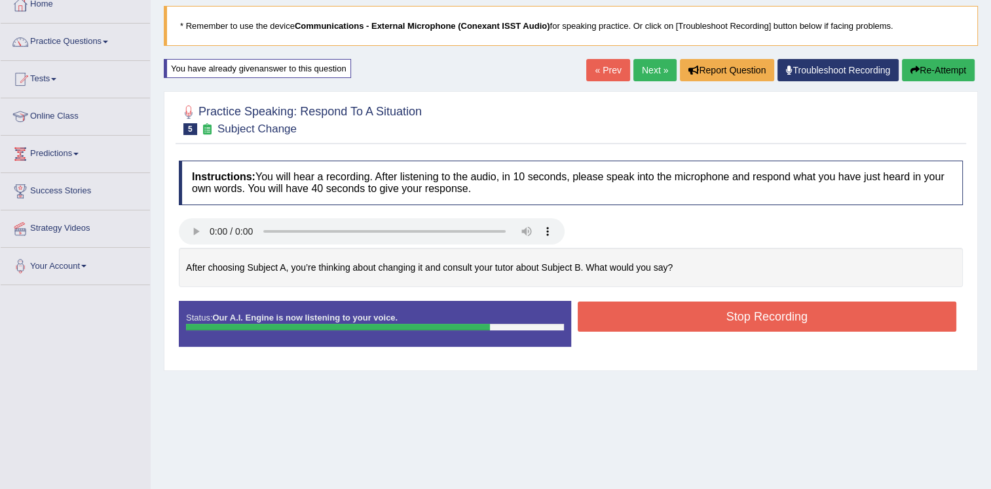
click at [764, 330] on button "Stop Recording" at bounding box center [767, 316] width 379 height 30
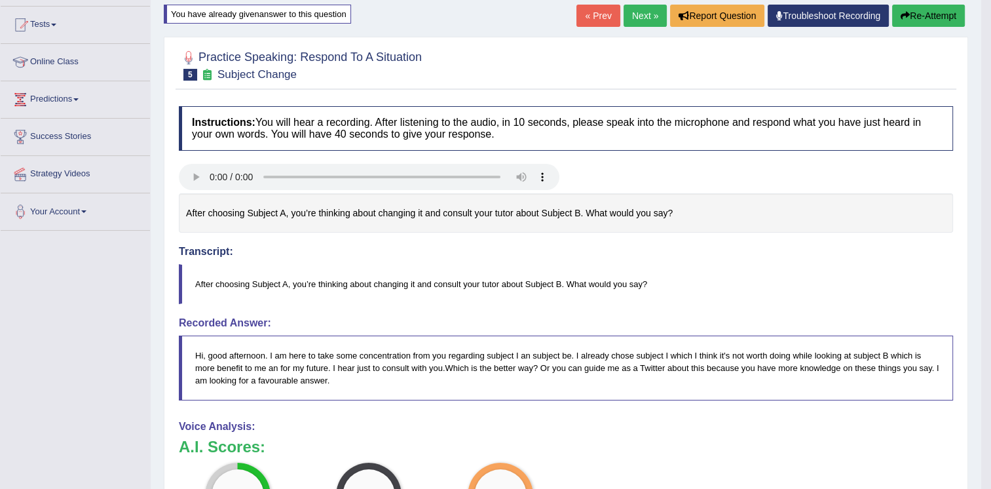
scroll to position [131, 0]
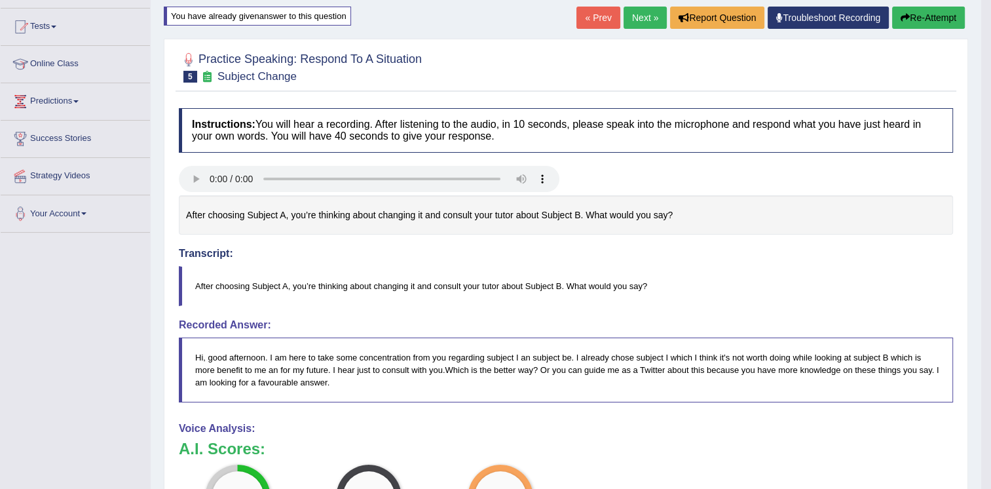
click at [941, 24] on button "Re-Attempt" at bounding box center [928, 18] width 73 height 22
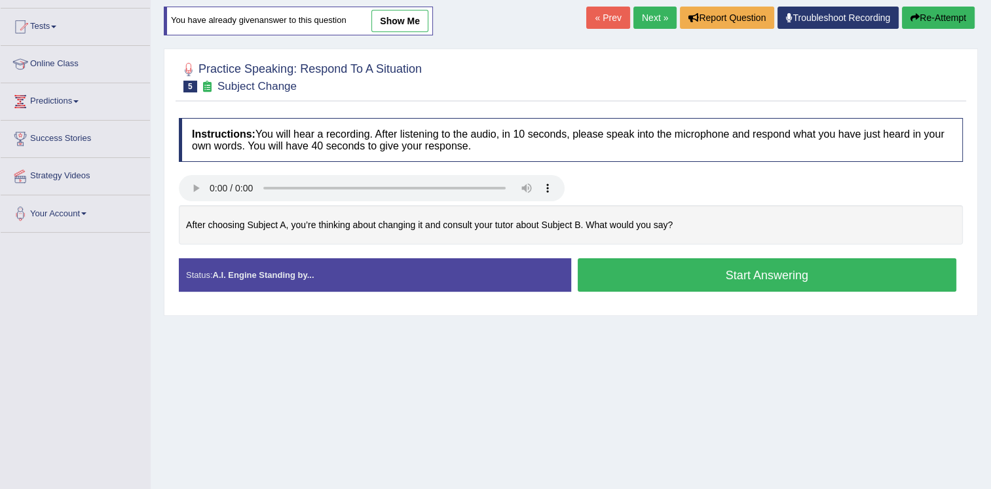
click at [764, 279] on button "Start Answering" at bounding box center [767, 274] width 379 height 33
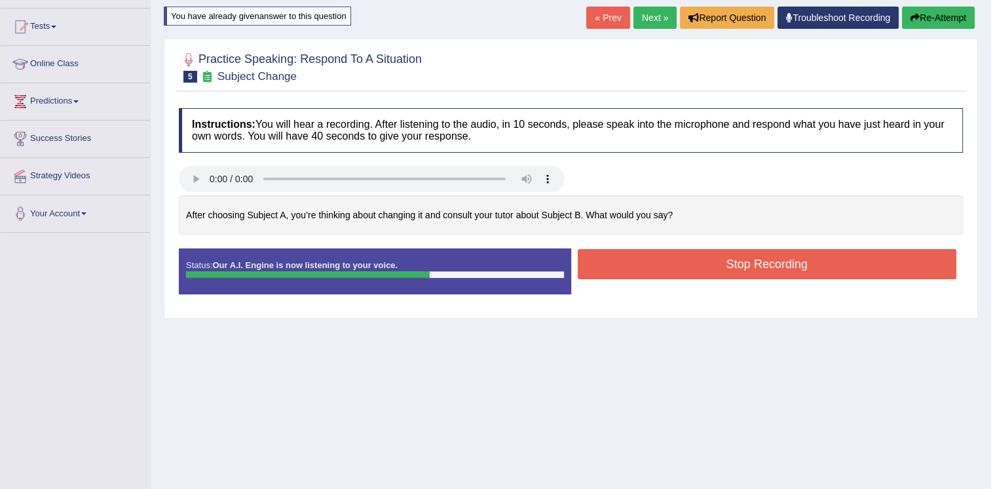
click at [640, 259] on button "Stop Recording" at bounding box center [767, 264] width 379 height 30
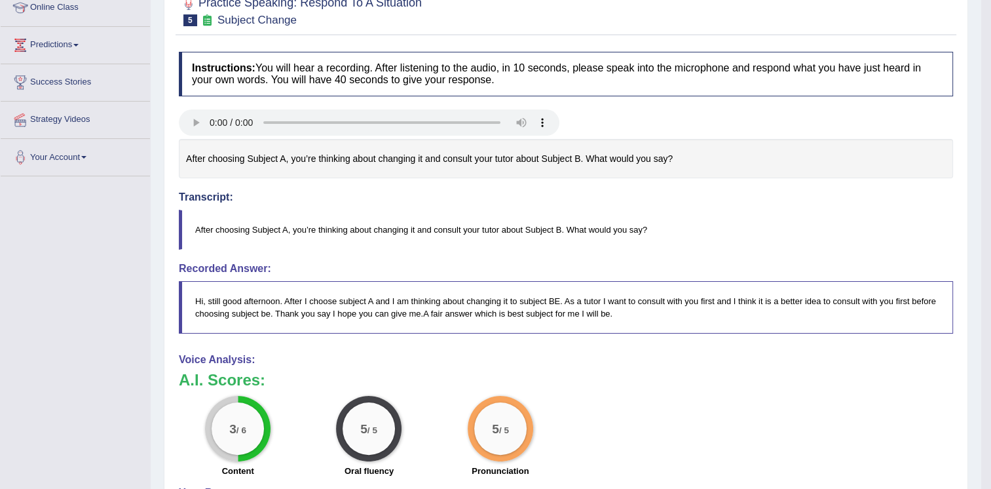
scroll to position [186, 0]
click at [727, 186] on h4 "Transcript:" at bounding box center [566, 176] width 774 height 58
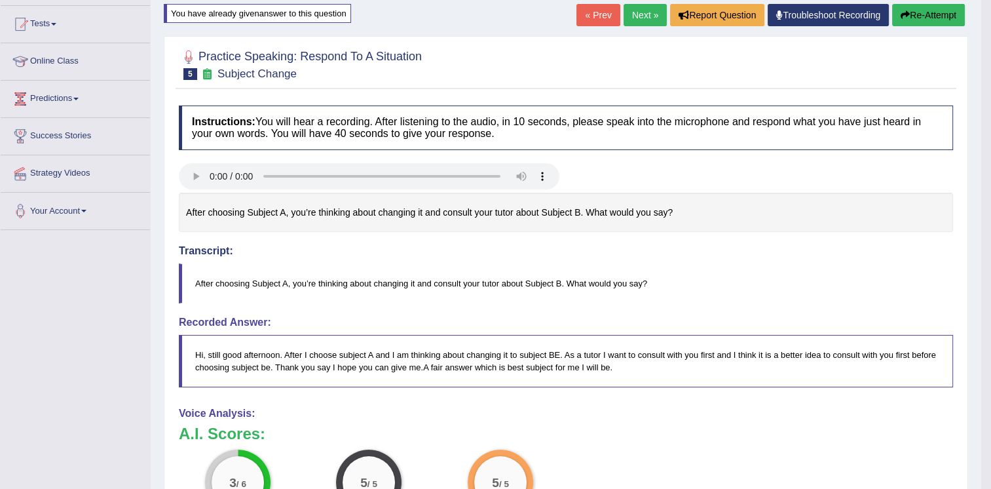
scroll to position [107, 0]
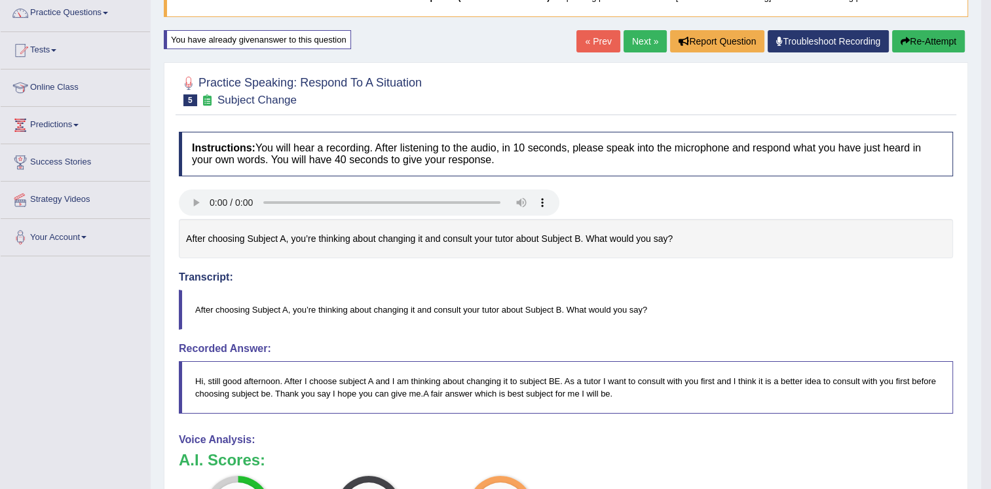
click at [905, 37] on icon "button" at bounding box center [904, 41] width 9 height 9
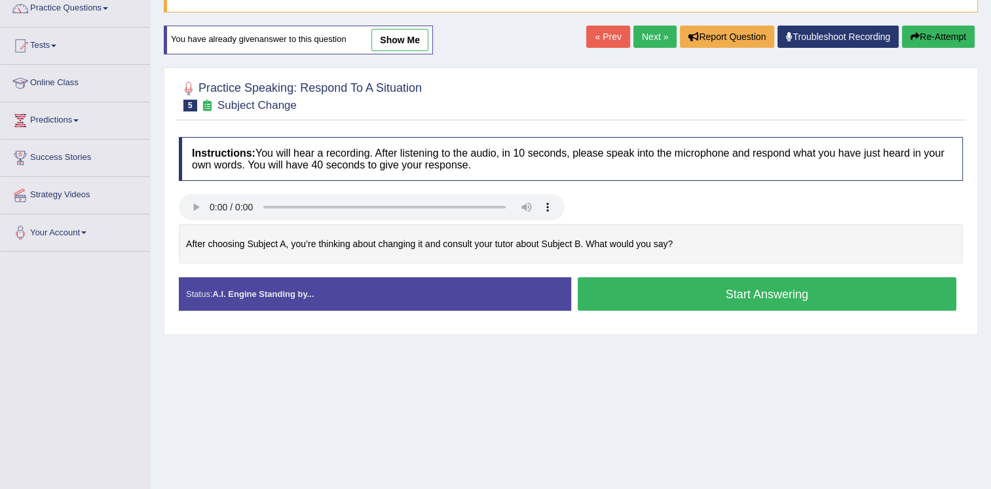
scroll to position [112, 0]
click at [722, 298] on button "Start Answering" at bounding box center [767, 293] width 379 height 33
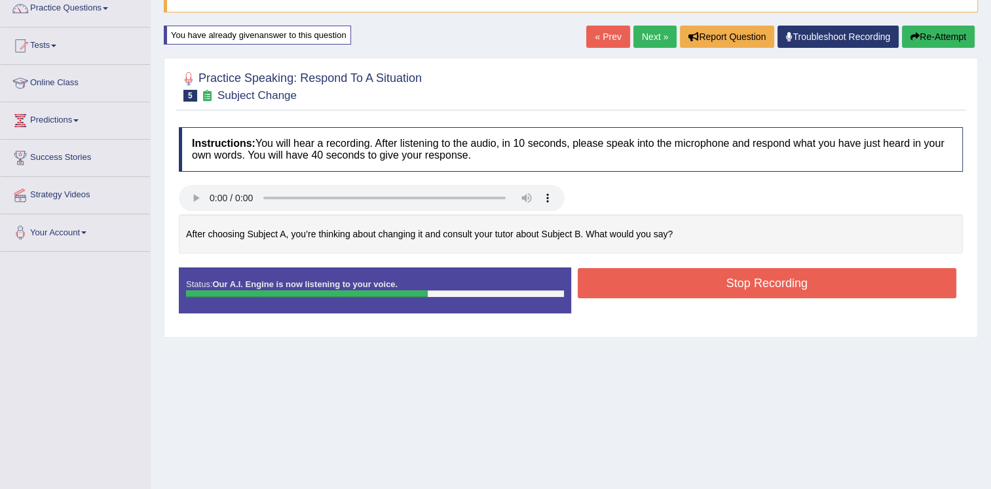
click at [725, 297] on button "Stop Recording" at bounding box center [767, 283] width 379 height 30
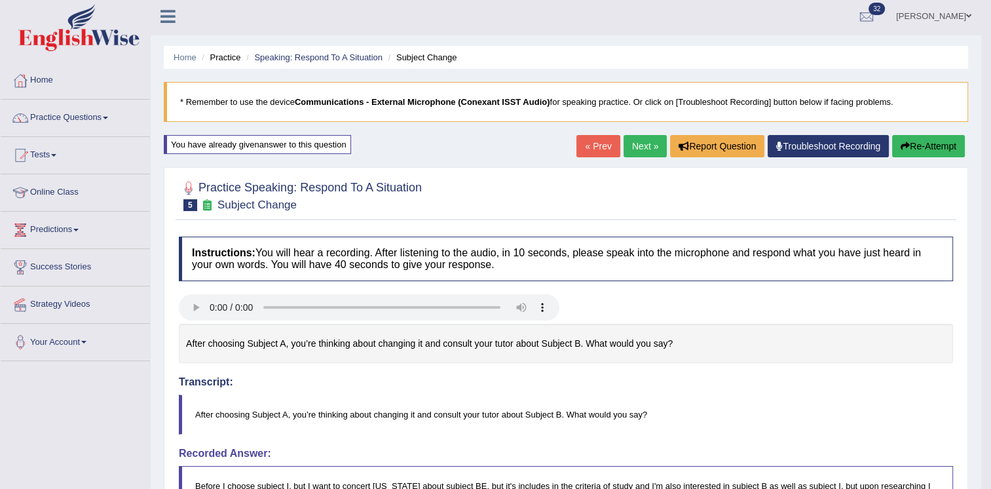
scroll to position [0, 0]
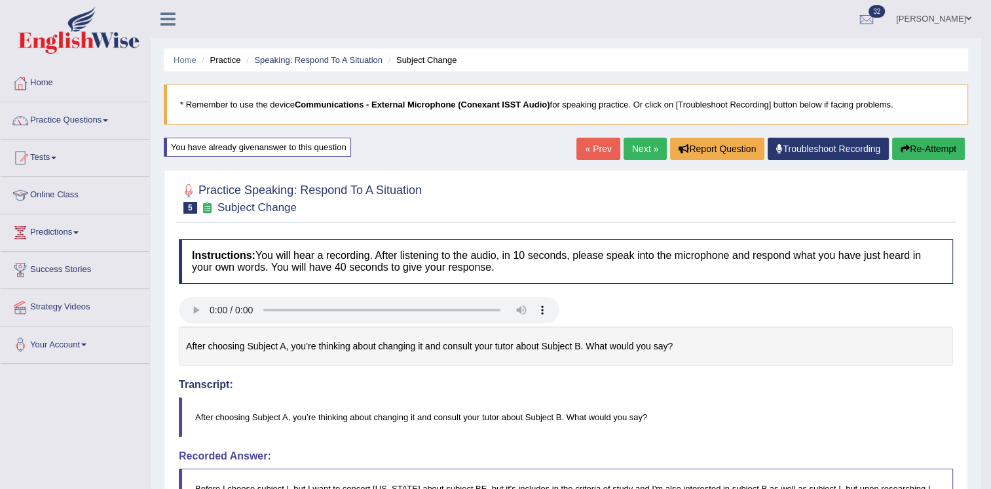
click at [634, 151] on link "Next »" at bounding box center [644, 149] width 43 height 22
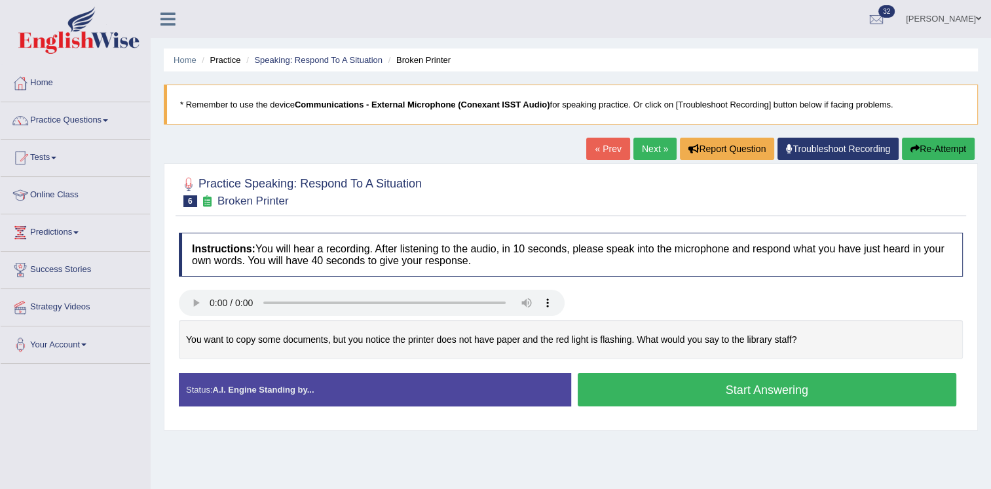
click at [634, 151] on link "Next »" at bounding box center [654, 149] width 43 height 22
click at [718, 397] on button "Start Answering" at bounding box center [767, 389] width 379 height 33
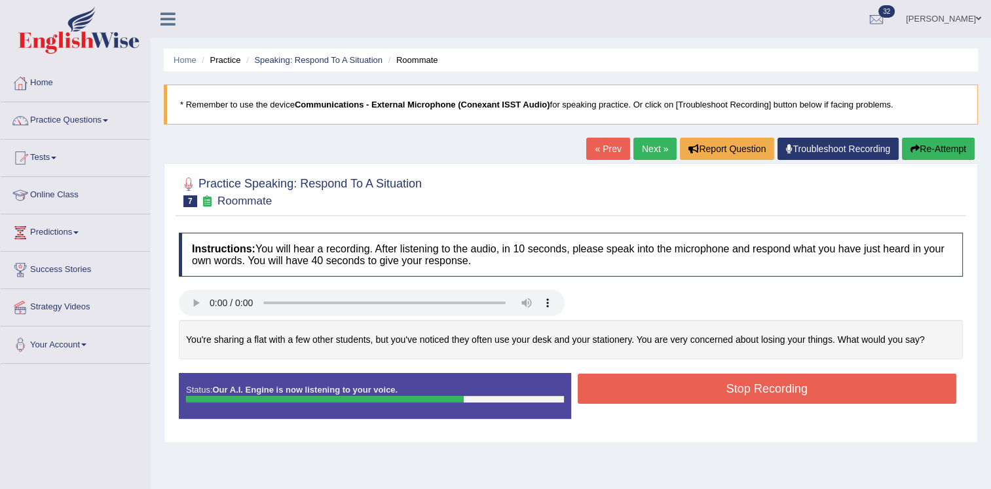
click at [760, 383] on button "Stop Recording" at bounding box center [767, 388] width 379 height 30
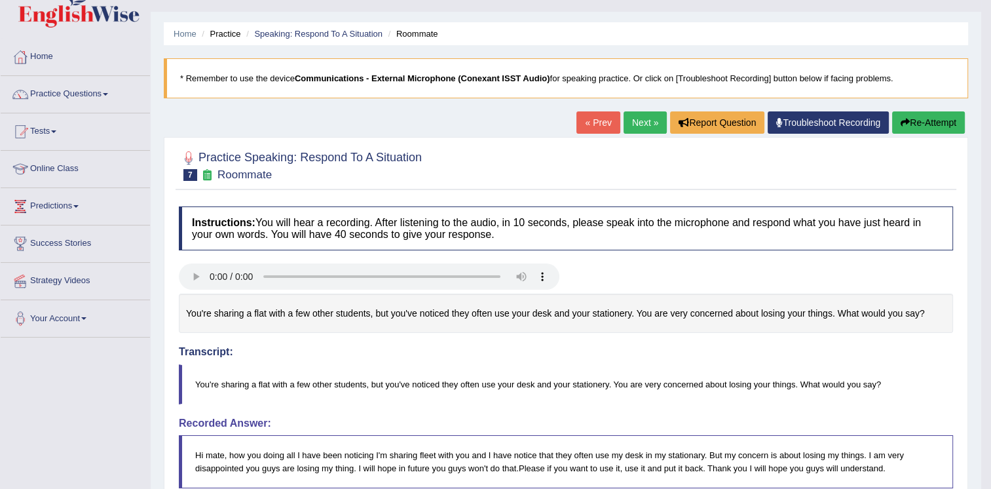
scroll to position [26, 0]
click at [910, 119] on button "Re-Attempt" at bounding box center [928, 122] width 73 height 22
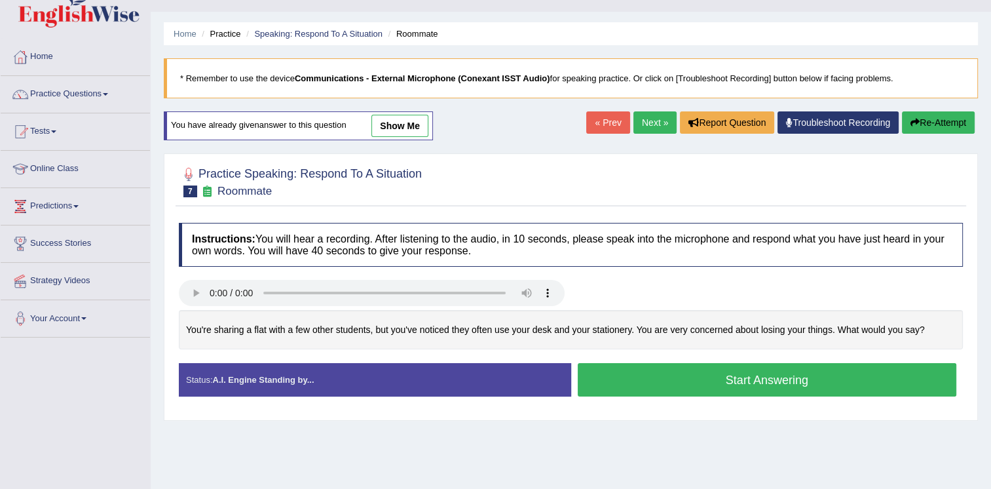
click at [668, 380] on button "Start Answering" at bounding box center [767, 379] width 379 height 33
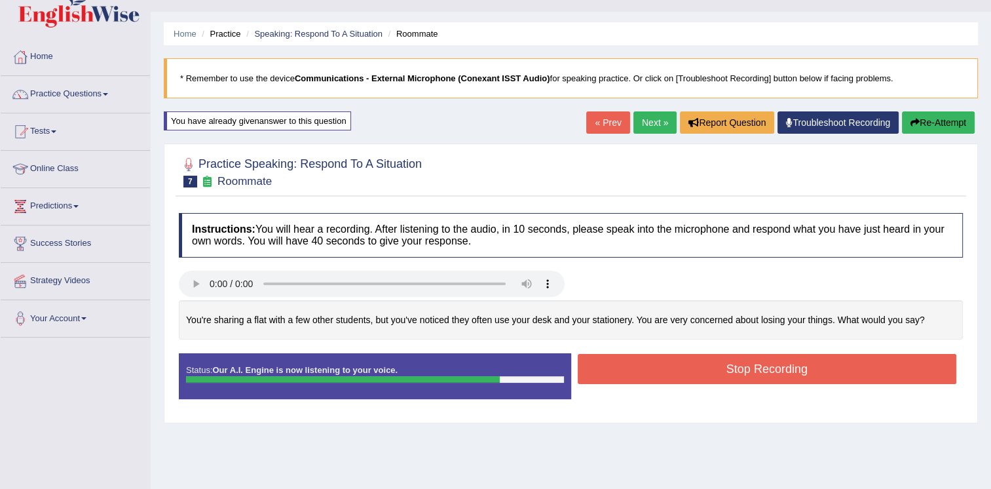
click at [684, 363] on button "Stop Recording" at bounding box center [767, 369] width 379 height 30
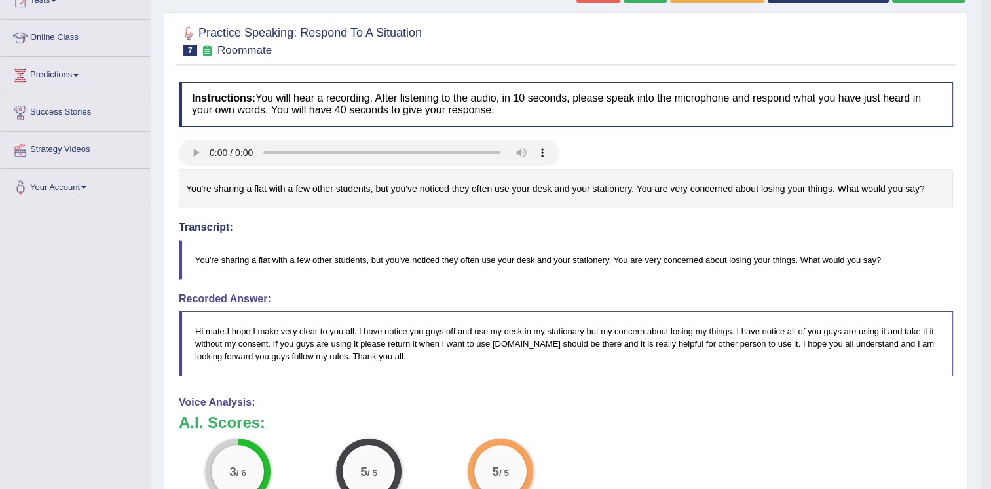
scroll to position [131, 0]
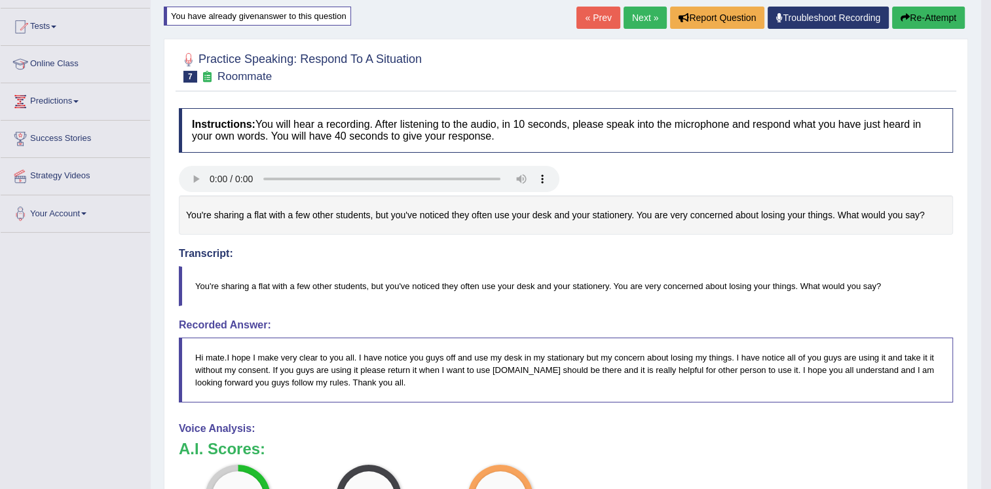
click at [922, 16] on button "Re-Attempt" at bounding box center [928, 18] width 73 height 22
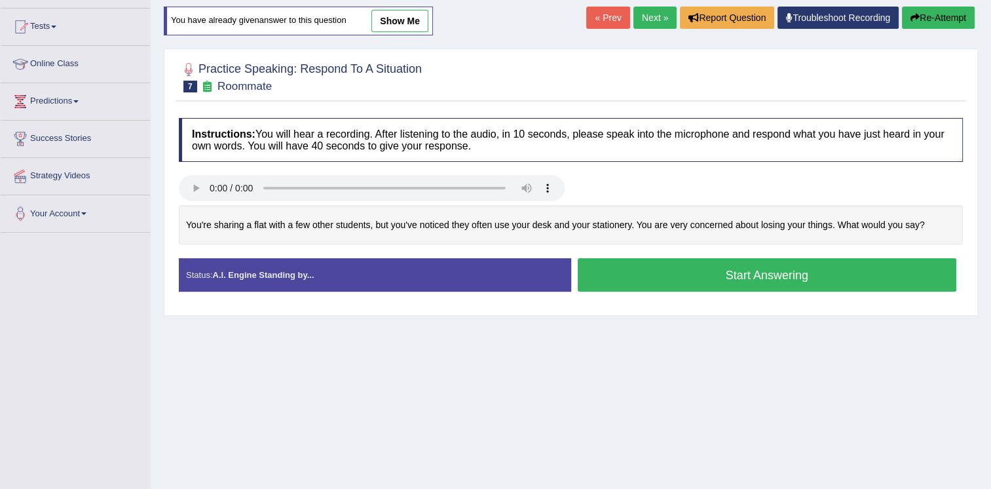
scroll to position [131, 0]
click at [766, 282] on button "Start Answering" at bounding box center [767, 274] width 379 height 33
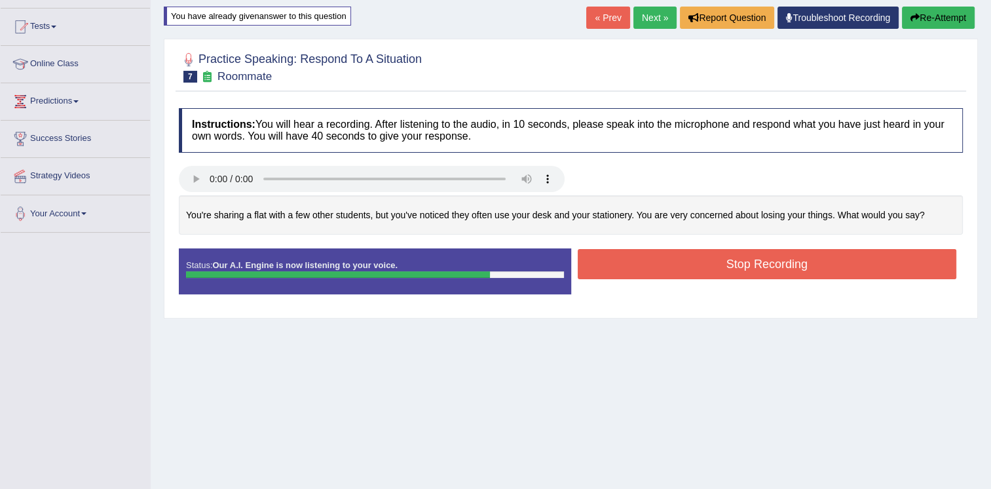
click at [745, 251] on button "Stop Recording" at bounding box center [767, 264] width 379 height 30
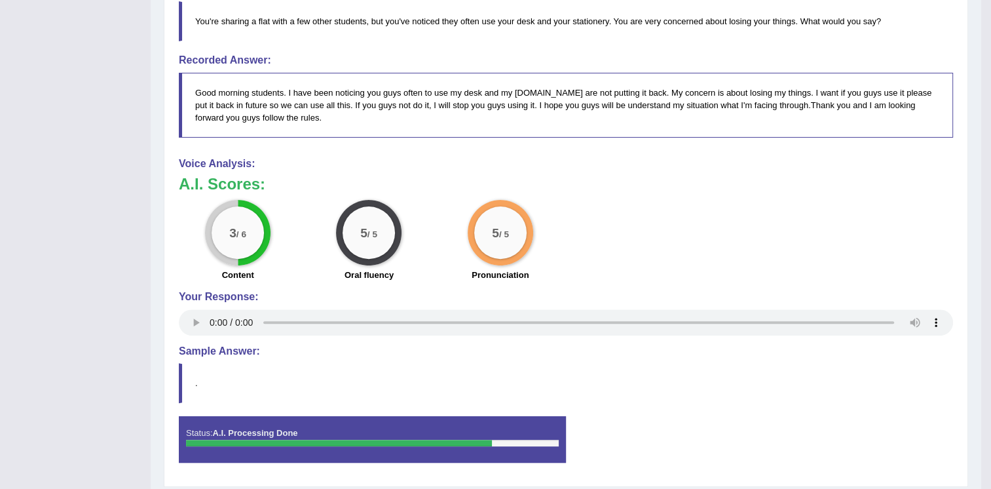
scroll to position [393, 0]
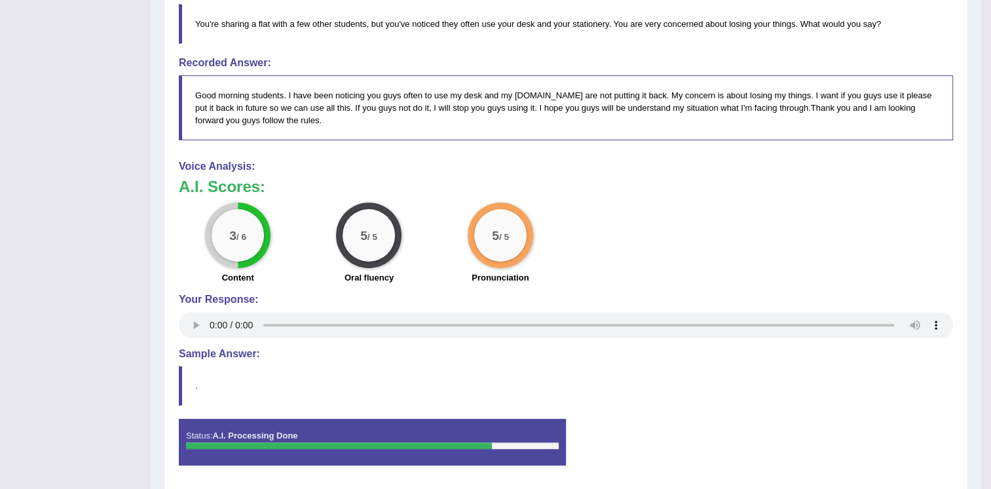
click at [699, 155] on div "Instructions: You will hear a recording. After listening to the audio, in 10 se…" at bounding box center [566, 161] width 781 height 642
